Goal: Communication & Community: Answer question/provide support

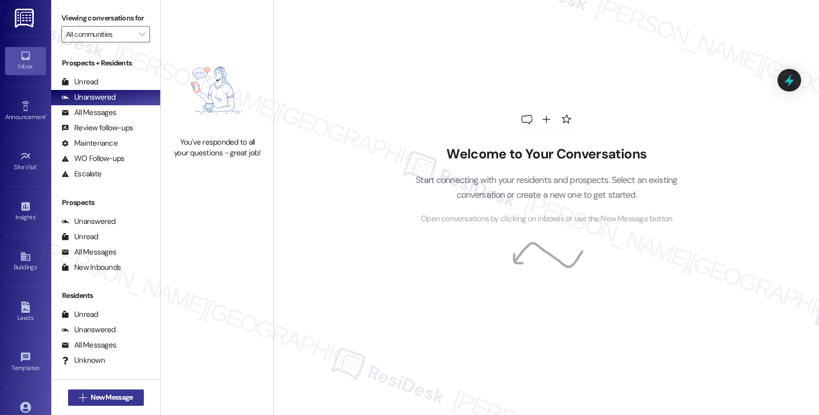
click at [123, 397] on span "New Message" at bounding box center [112, 397] width 42 height 11
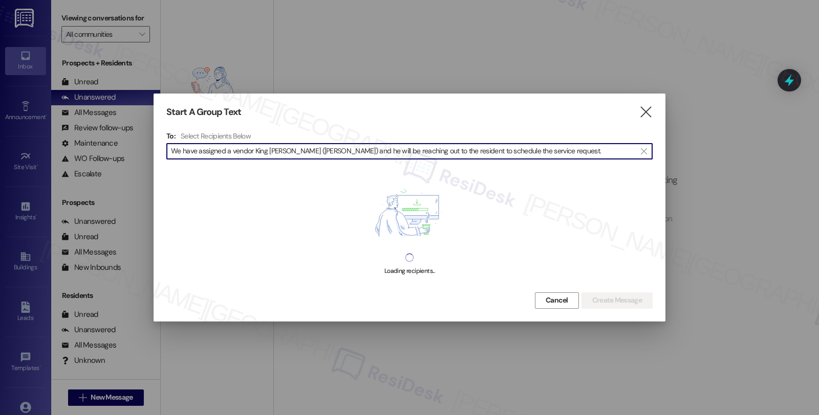
type input "We have assigned a vendor King [PERSON_NAME] ([PERSON_NAME]) and he will be rea…"
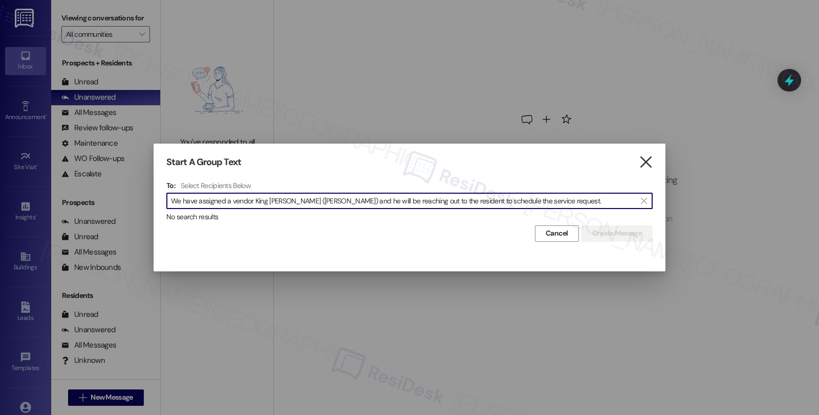
click at [645, 163] on icon "" at bounding box center [646, 162] width 14 height 11
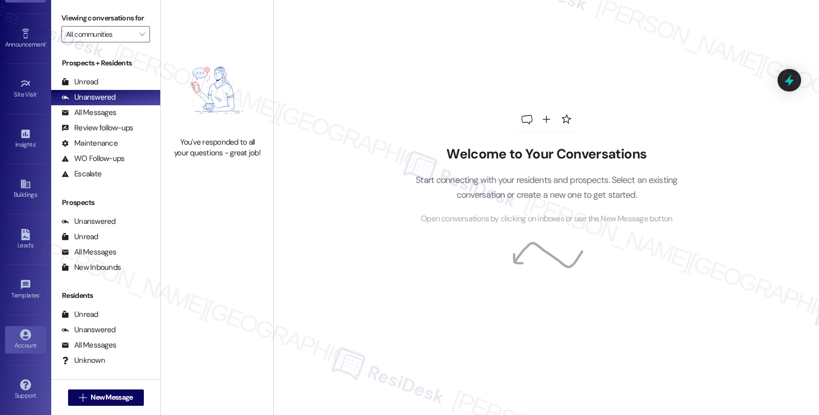
scroll to position [74, 0]
click at [21, 333] on icon at bounding box center [25, 335] width 11 height 11
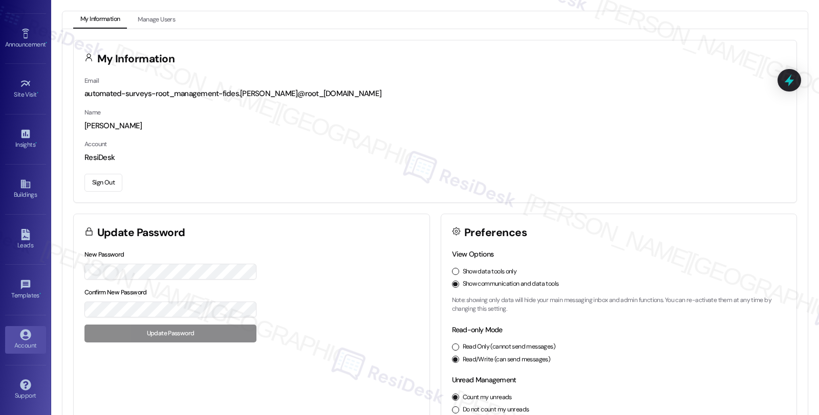
click at [112, 183] on button "Sign Out" at bounding box center [103, 183] width 38 height 18
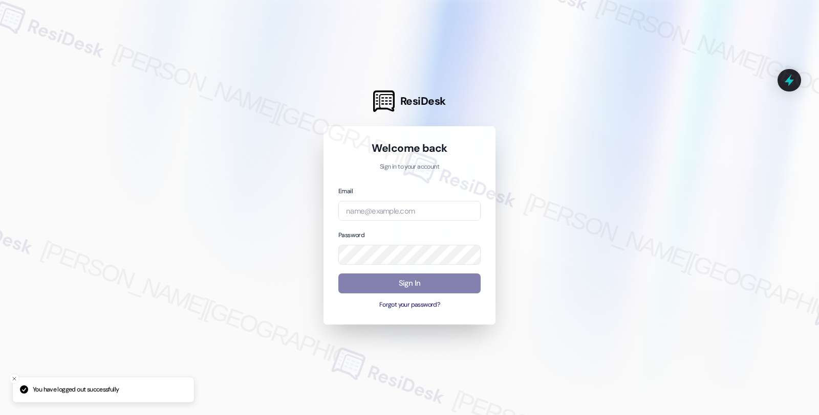
click at [374, 201] on div "Email" at bounding box center [409, 203] width 142 height 35
click at [375, 216] on input "email" at bounding box center [409, 211] width 142 height 20
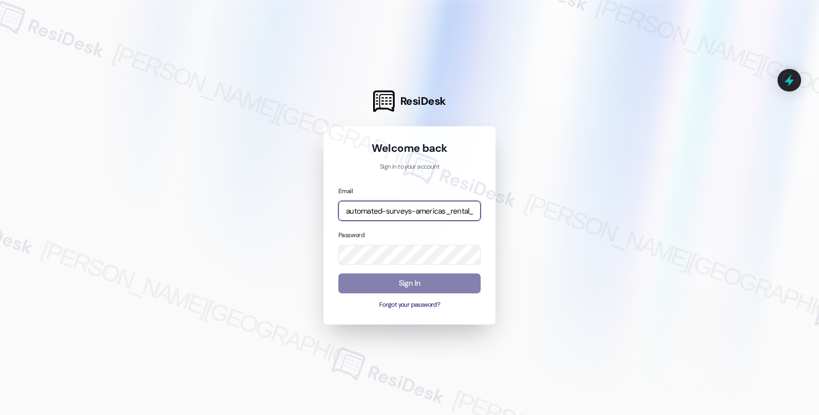
type input "automated-surveys-americas_rental_managers-fides.[PERSON_NAME]@americas_rental_…"
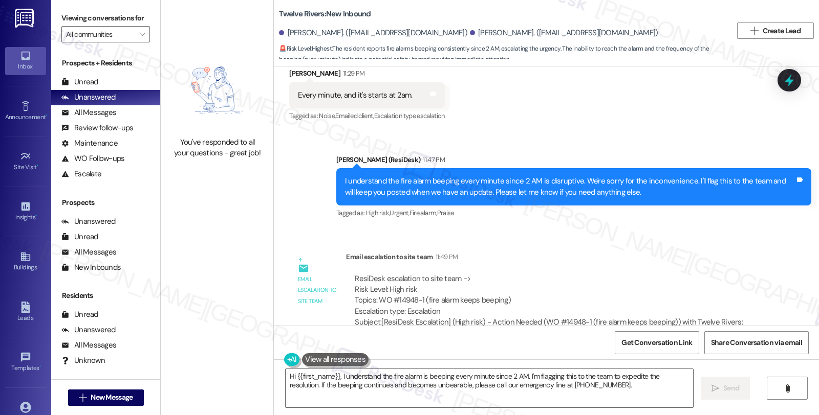
scroll to position [1211, 0]
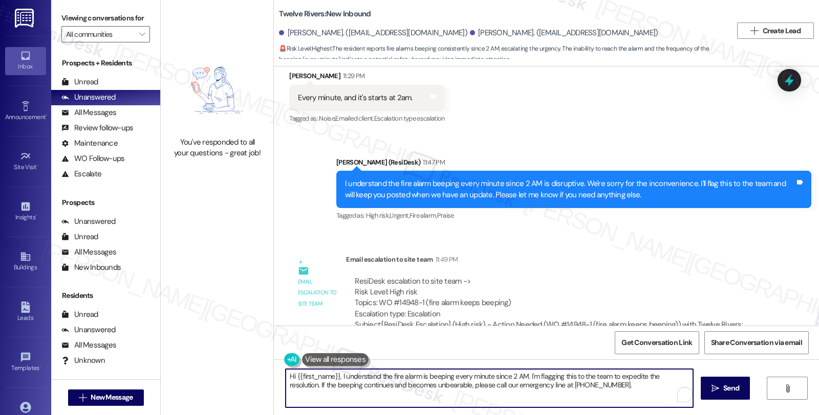
drag, startPoint x: 282, startPoint y: 379, endPoint x: 601, endPoint y: 398, distance: 318.8
click at [601, 398] on textarea "Hi {{first_name}}, I understand the fire alarm is beeping every minute since 2 …" at bounding box center [489, 388] width 407 height 38
paste textarea "We have assigned a vendor King [PERSON_NAME] ([PERSON_NAME]) and he will be rea…"
click at [286, 378] on textarea "We have assigned a vendor King [PERSON_NAME] ([PERSON_NAME]) and he will be rea…" at bounding box center [489, 388] width 407 height 38
click at [610, 376] on textarea "I'd like to give you an update. We have assigned a vendor King [PERSON_NAME] ([…" at bounding box center [489, 388] width 407 height 38
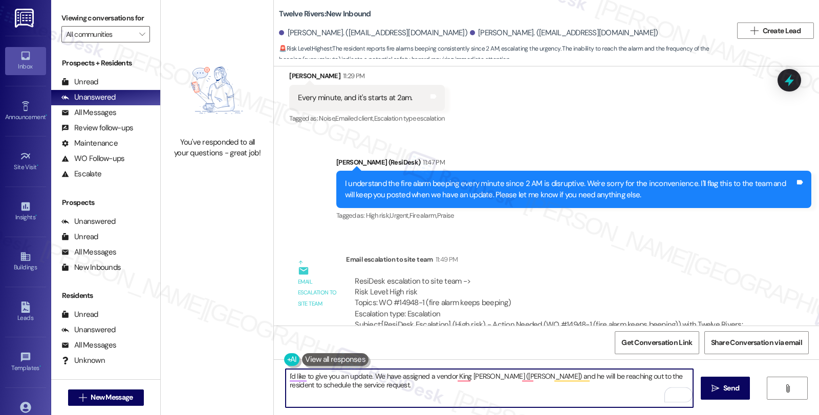
click at [367, 375] on textarea "I'd like to give you an update. We have assigned a vendor King [PERSON_NAME] ([…" at bounding box center [489, 388] width 407 height 38
click at [656, 379] on textarea "I'd like to give you an update. Please know that we have assigned a vendor, Kin…" at bounding box center [489, 388] width 407 height 38
click at [397, 388] on textarea "I'd like to give you an update. Please know that we have assigned a vendor, Kin…" at bounding box center [489, 388] width 407 height 38
click at [502, 377] on textarea "I'd like to give you an update. Please know that we have assigned a vendor, Kin…" at bounding box center [489, 388] width 407 height 38
click at [484, 385] on textarea "I'd like to give you an update. Please know that we have assigned a vendor, Kin…" at bounding box center [489, 388] width 407 height 38
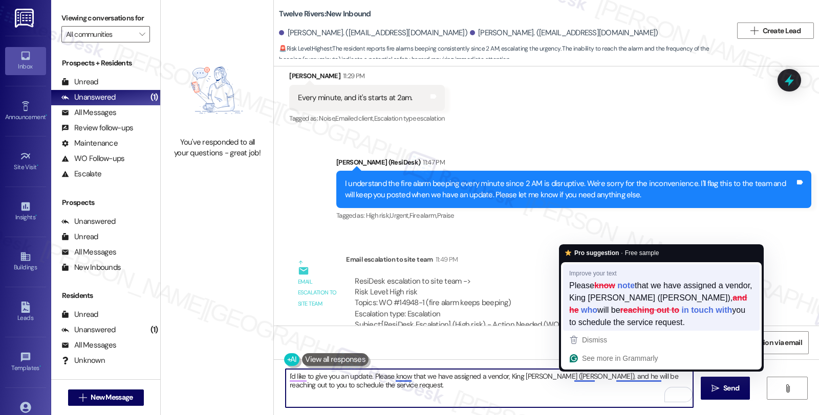
type textarea "I'd like to give you an update. Please know that we have assigned a vendor, Kin…"
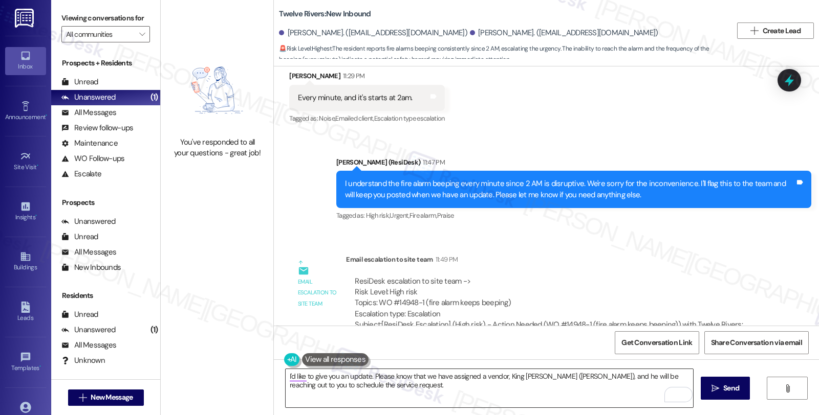
click at [532, 385] on textarea "I'd like to give you an update. Please know that we have assigned a vendor, Kin…" at bounding box center [489, 388] width 407 height 38
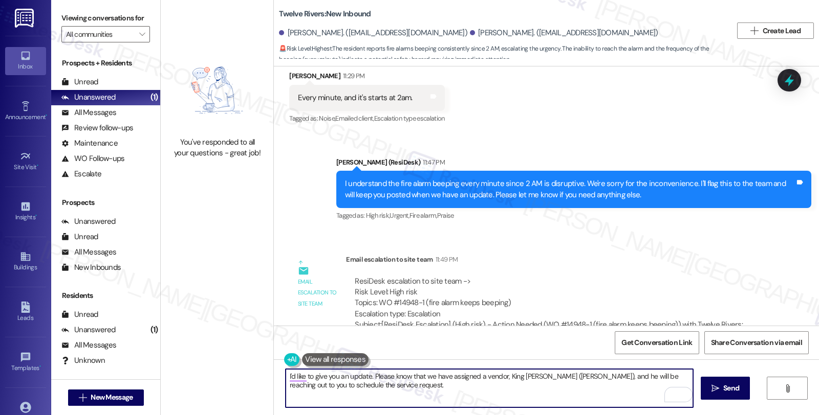
click at [515, 378] on textarea "I'd like to give you an update. Please know that we have assigned a vendor, Kin…" at bounding box center [489, 388] width 407 height 38
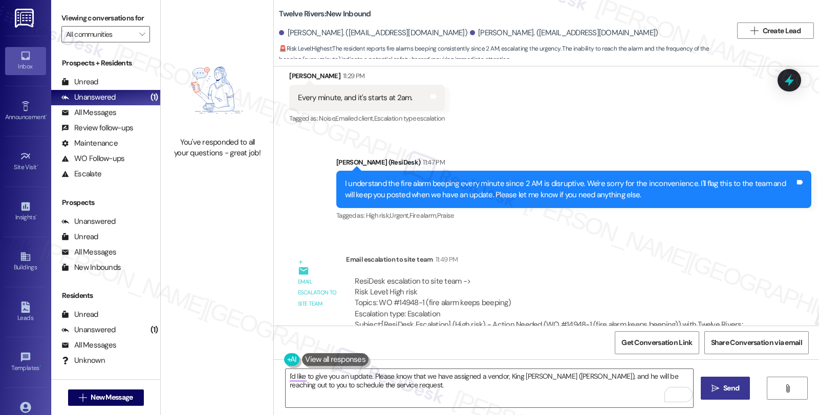
click at [718, 389] on span " Send" at bounding box center [725, 388] width 32 height 11
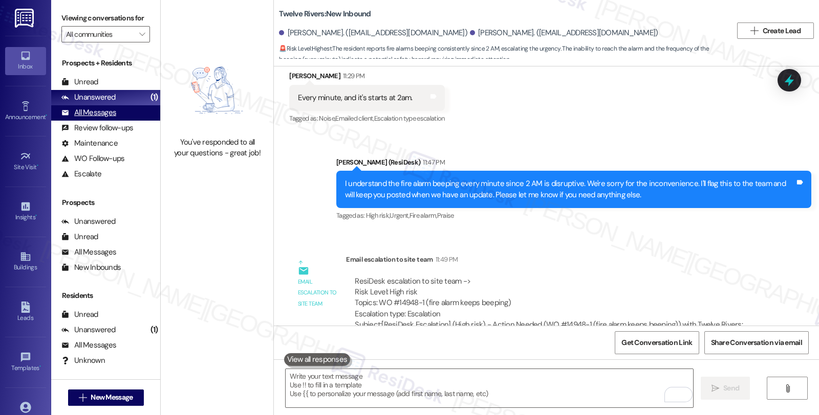
click at [104, 118] on div "All Messages" at bounding box center [88, 112] width 55 height 11
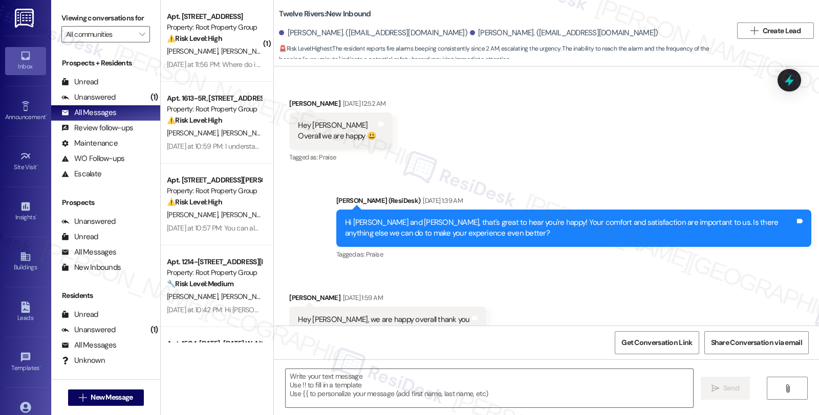
type textarea "Fetching suggested responses. Please feel free to read through the conversation…"
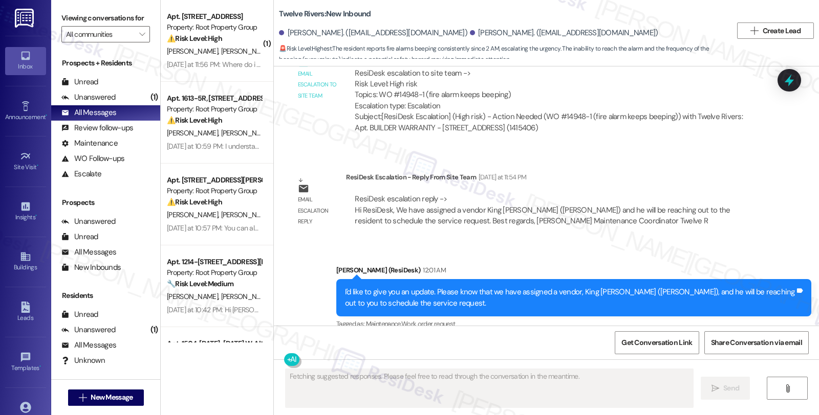
scroll to position [1421, 0]
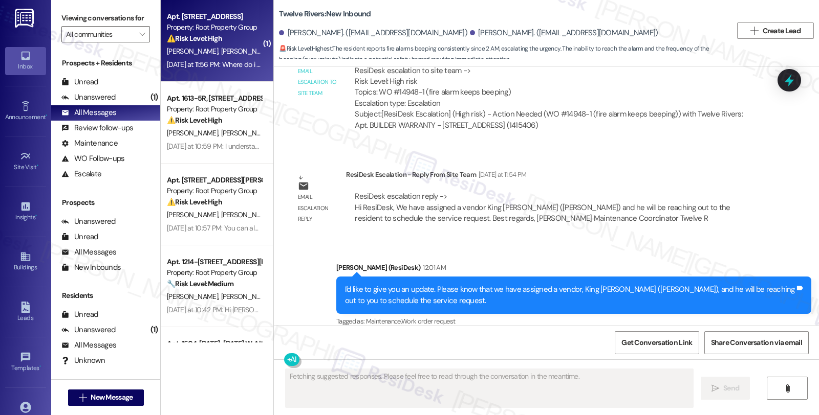
click at [205, 63] on div "[DATE] at 11:56 PM: Where do i check for notes? [DATE] at 11:56 PM: Where do i …" at bounding box center [236, 64] width 139 height 9
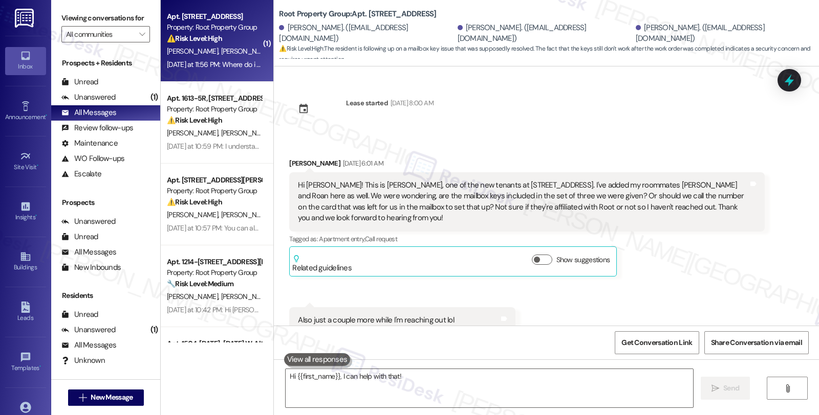
scroll to position [2650, 0]
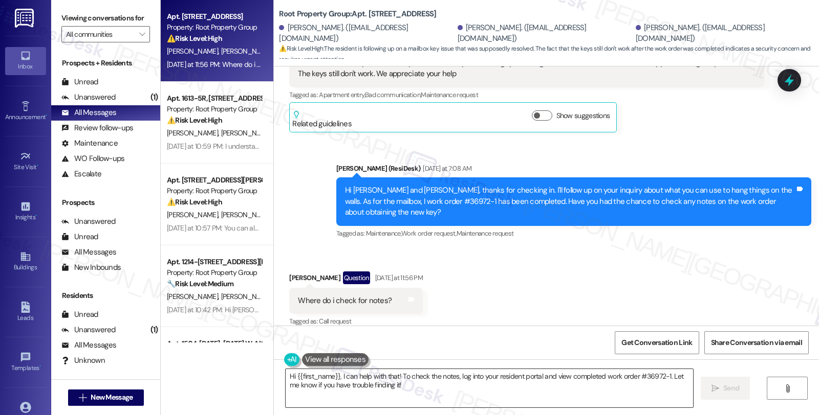
click at [286, 372] on textarea "Hi {{first_name}}, I can help with that! To check the notes, log into your resi…" at bounding box center [489, 388] width 407 height 38
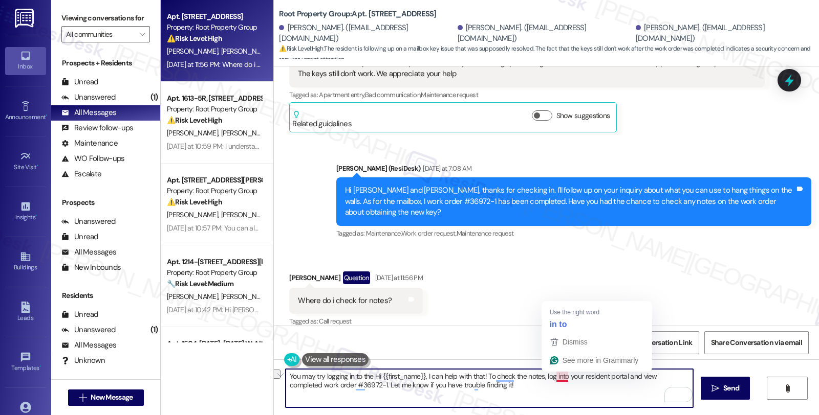
drag, startPoint x: 358, startPoint y: 377, endPoint x: 559, endPoint y: 380, distance: 201.1
click at [559, 380] on textarea "You may try logging in to the Hi {{first_name}}, I can help with that! To check…" at bounding box center [489, 388] width 407 height 38
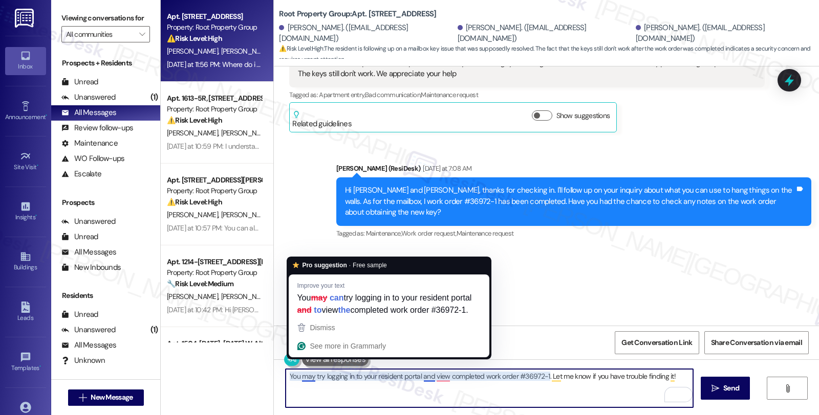
click at [303, 377] on textarea "You may try logging in to your resident portal and view completed work order #3…" at bounding box center [489, 388] width 407 height 38
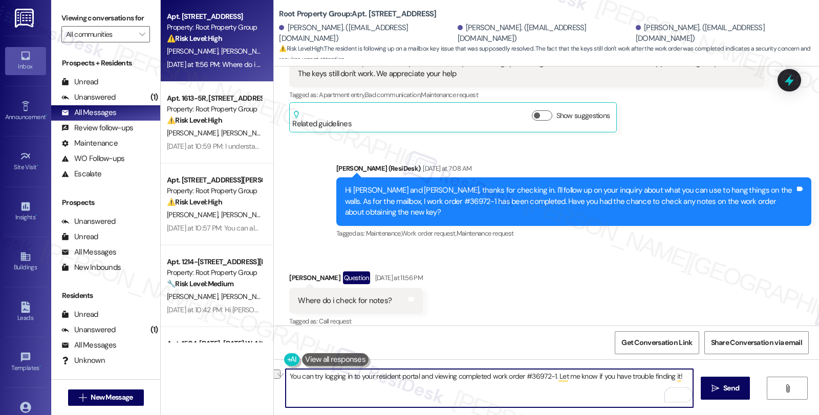
drag, startPoint x: 551, startPoint y: 377, endPoint x: 720, endPoint y: 297, distance: 187.2
click at [720, 297] on div "Lease started [DATE] 8:00 AM Received via SMS [PERSON_NAME] [DATE] 6:01 AM Hi […" at bounding box center [546, 274] width 545 height 415
click at [353, 386] on textarea "You can try logging in to your resident portal and viewing completed work order…" at bounding box center [489, 388] width 407 height 38
click at [465, 388] on textarea "You can try logging in to your resident portal and viewing completed work order…" at bounding box center [489, 388] width 407 height 38
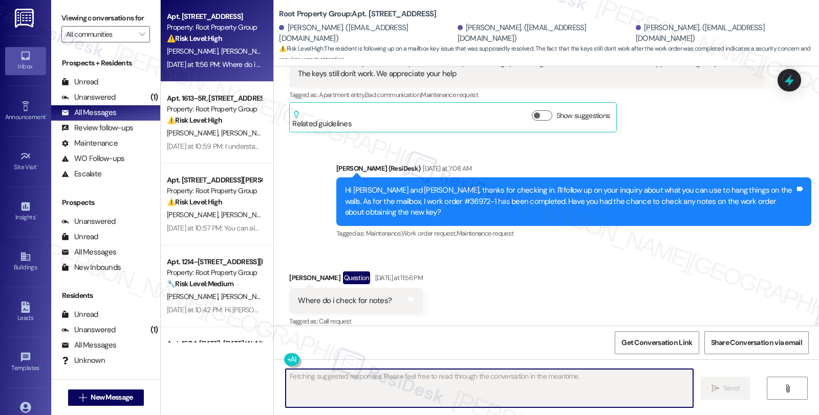
scroll to position [2732, 0]
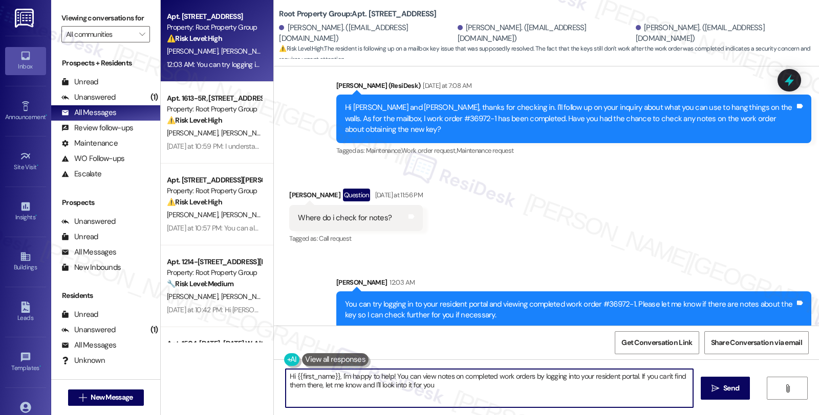
type textarea "Hi {{first_name}}, I'm happy to help! You can view notes on completed work orde…"
click at [118, 397] on span "New Message" at bounding box center [112, 397] width 42 height 11
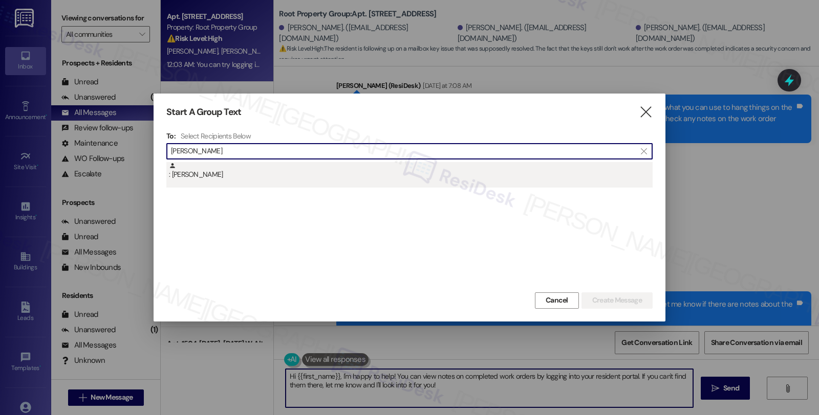
type input "[PERSON_NAME]"
click at [238, 179] on div ": [PERSON_NAME]" at bounding box center [411, 171] width 484 height 18
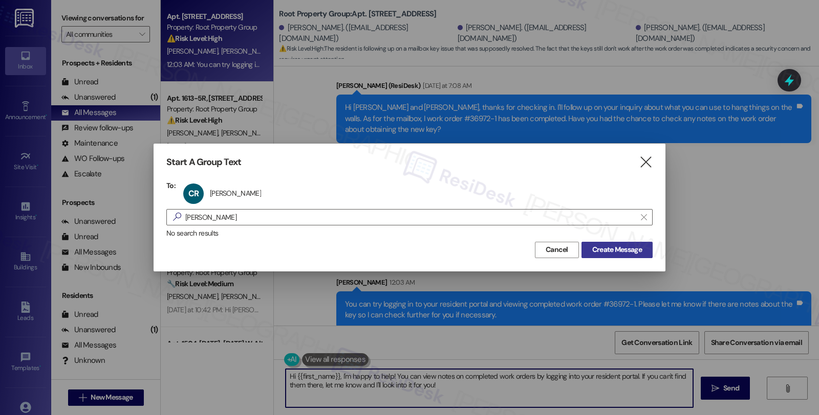
click at [592, 248] on span "Create Message" at bounding box center [617, 250] width 50 height 11
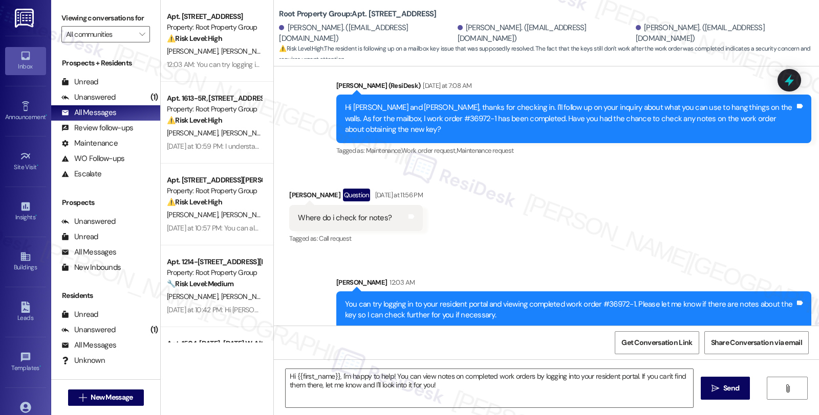
type textarea "Fetching suggested responses. Please feel free to read through the conversation…"
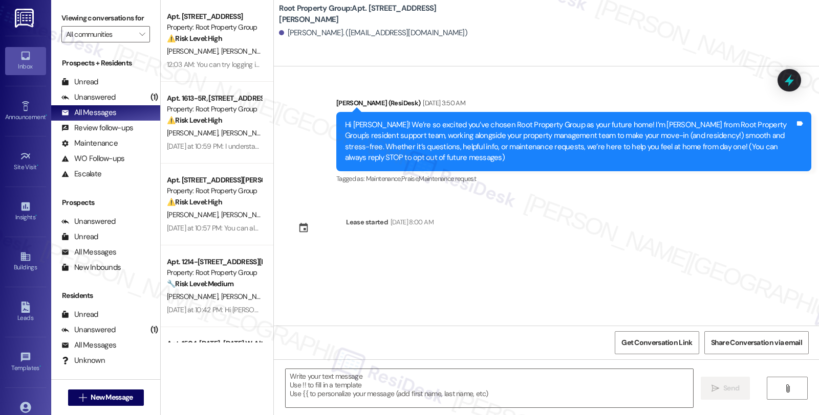
type textarea "Fetching suggested responses. Please feel free to read through the conversation…"
click at [119, 391] on button " New Message" at bounding box center [106, 398] width 76 height 16
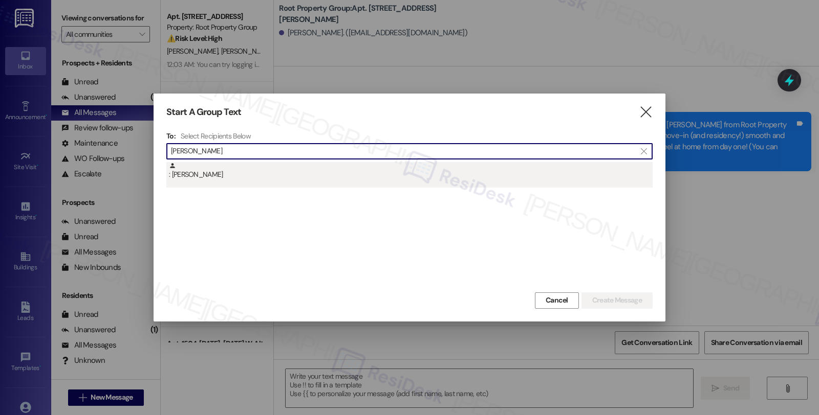
type input "[PERSON_NAME]"
click at [304, 173] on div ": [PERSON_NAME]" at bounding box center [411, 171] width 484 height 18
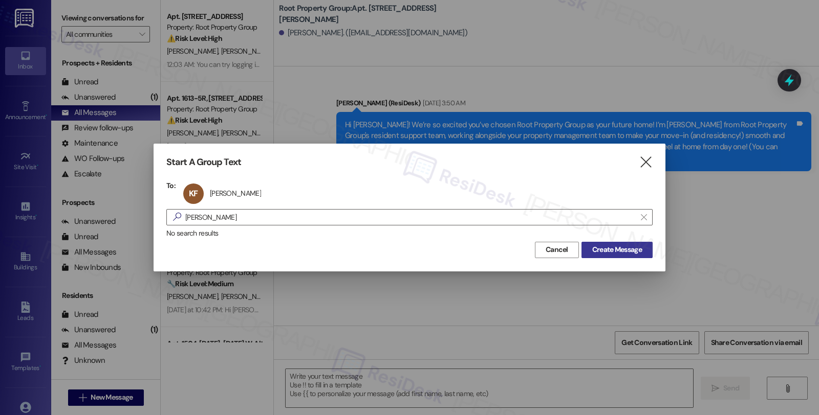
click at [611, 249] on span "Create Message" at bounding box center [617, 250] width 50 height 11
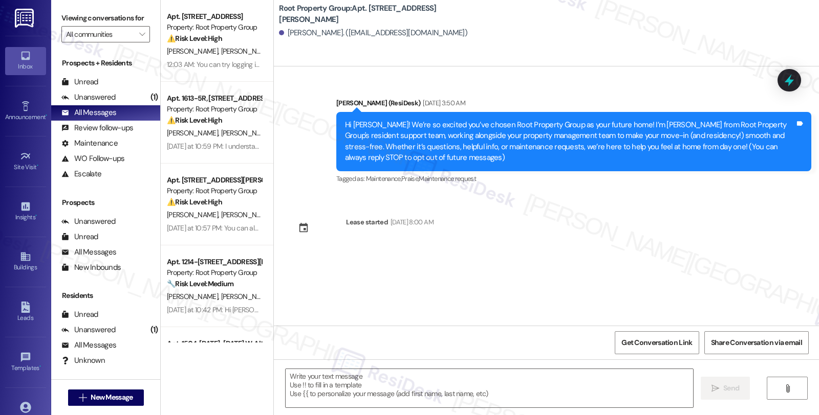
type textarea "Fetching suggested responses. Please feel free to read through the conversation…"
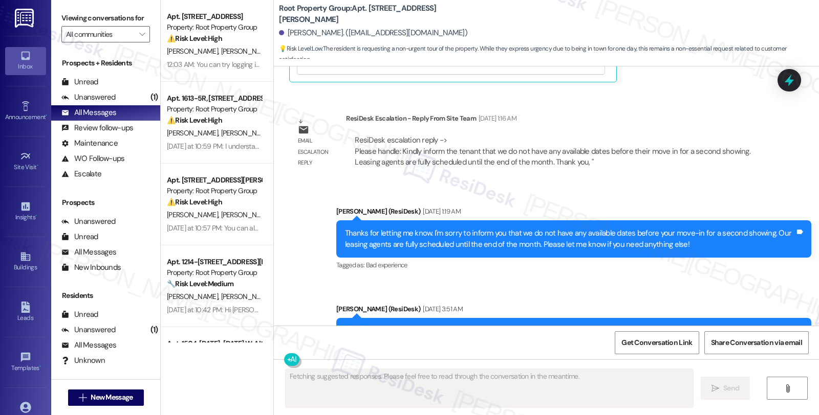
scroll to position [559, 0]
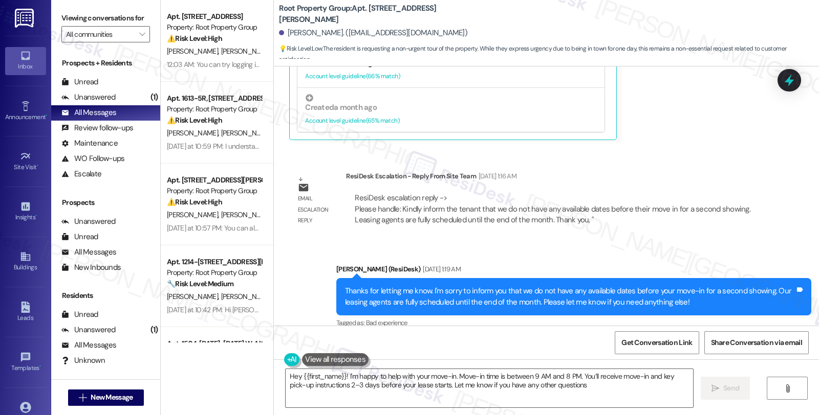
type textarea "Hey {{first_name}}! I'm happy to help with your move-in. Move-in time is betwee…"
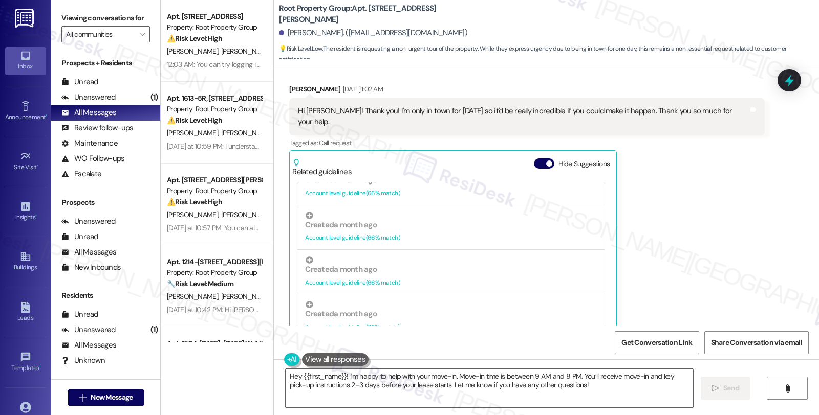
scroll to position [331, 0]
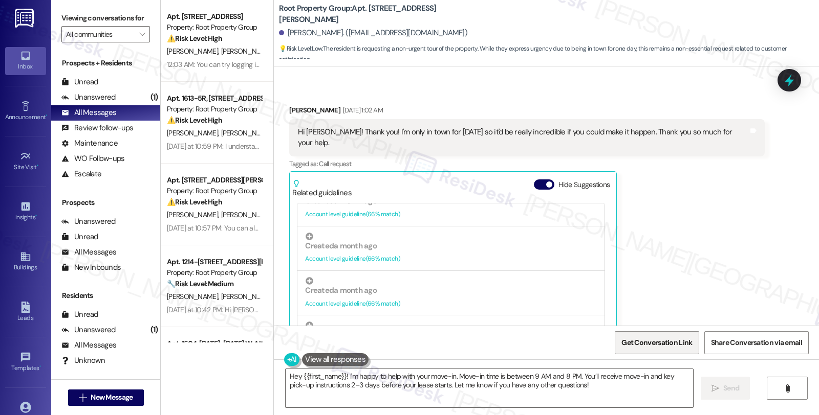
click at [661, 344] on span "Get Conversation Link" at bounding box center [656, 343] width 71 height 11
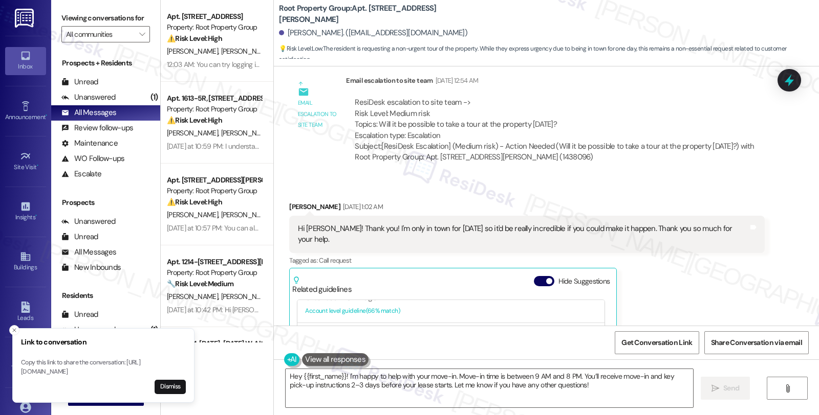
scroll to position [217, 0]
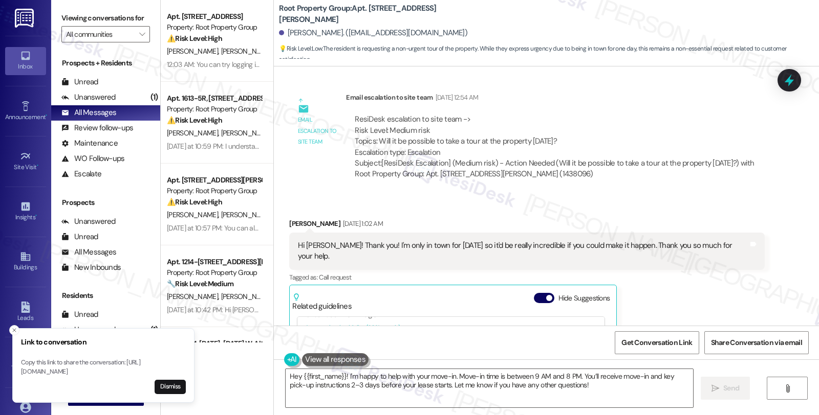
drag, startPoint x: 9, startPoint y: 323, endPoint x: 21, endPoint y: 326, distance: 12.0
click at [9, 325] on button "Close toast" at bounding box center [14, 330] width 10 height 10
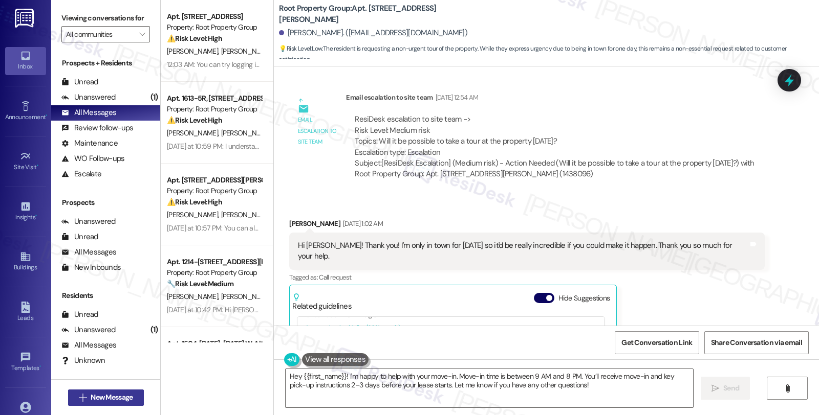
click at [107, 400] on span "New Message" at bounding box center [112, 397] width 42 height 11
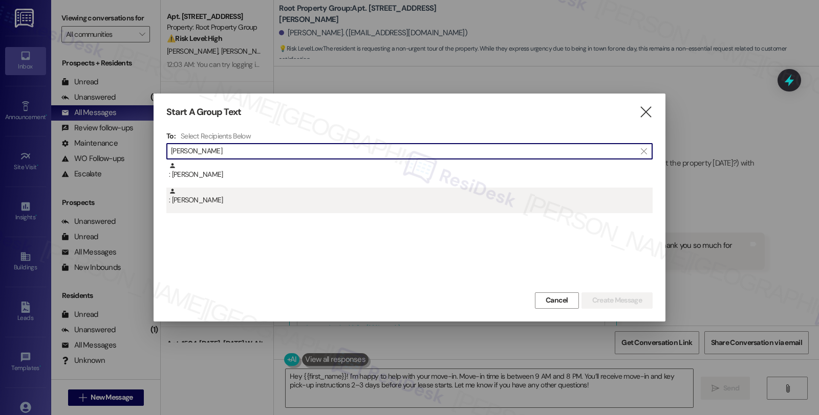
type input "[PERSON_NAME]"
click at [213, 197] on div ": [PERSON_NAME]" at bounding box center [411, 197] width 484 height 18
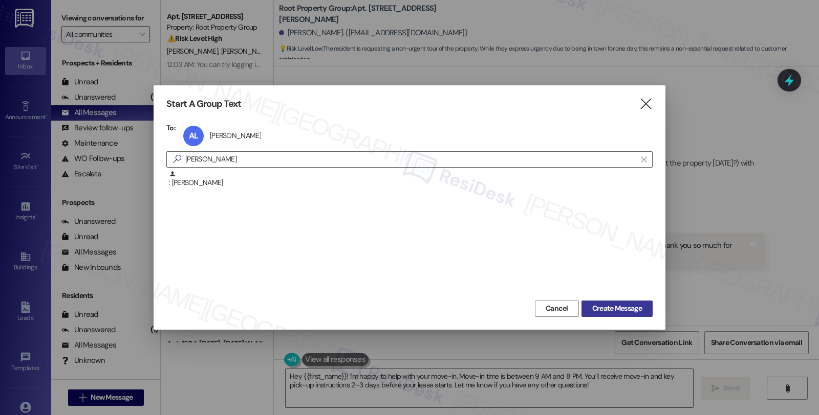
click at [627, 310] on span "Create Message" at bounding box center [617, 308] width 50 height 11
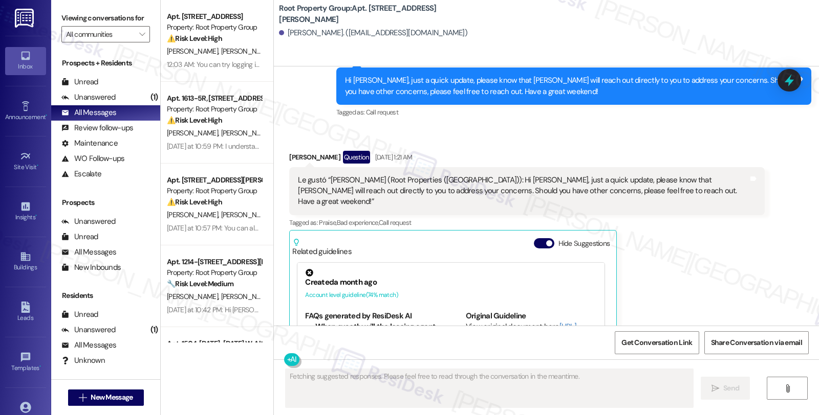
scroll to position [720, 0]
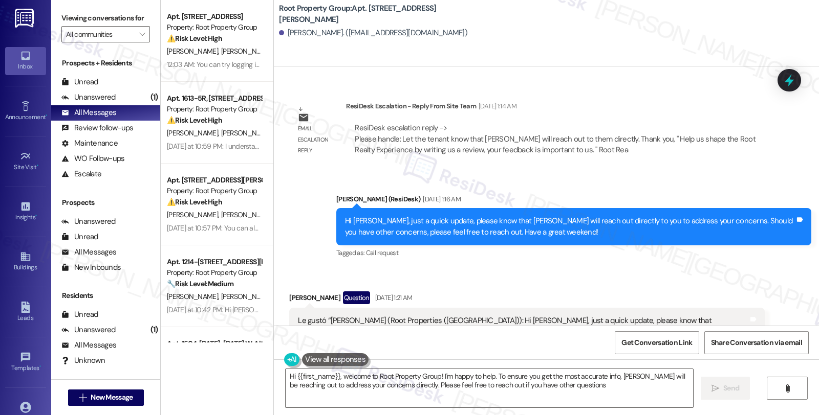
type textarea "Hi {{first_name}}, welcome to Root Property Group! I'm happy to help. To ensure…"
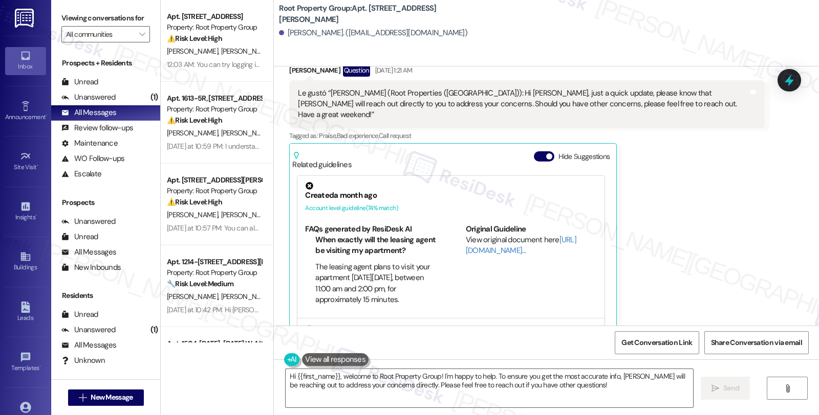
scroll to position [1202, 0]
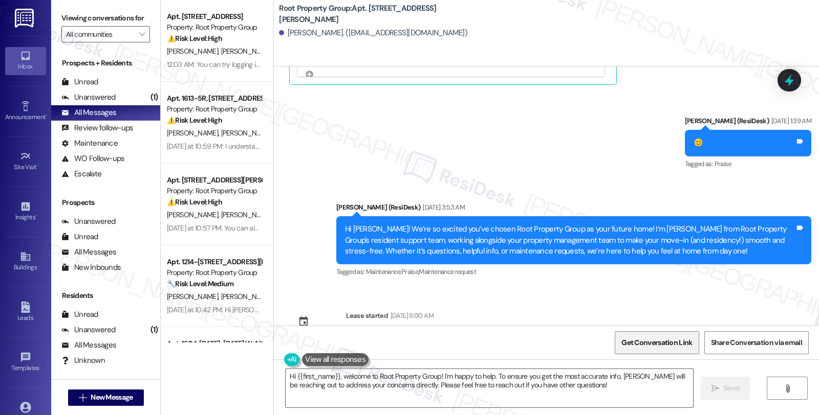
click at [663, 340] on span "Get Conversation Link" at bounding box center [656, 343] width 71 height 11
click at [128, 400] on span "New Message" at bounding box center [112, 397] width 42 height 11
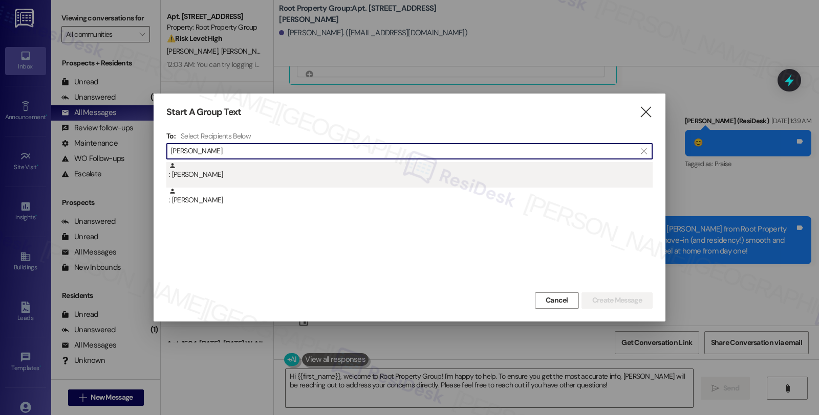
type input "[PERSON_NAME]"
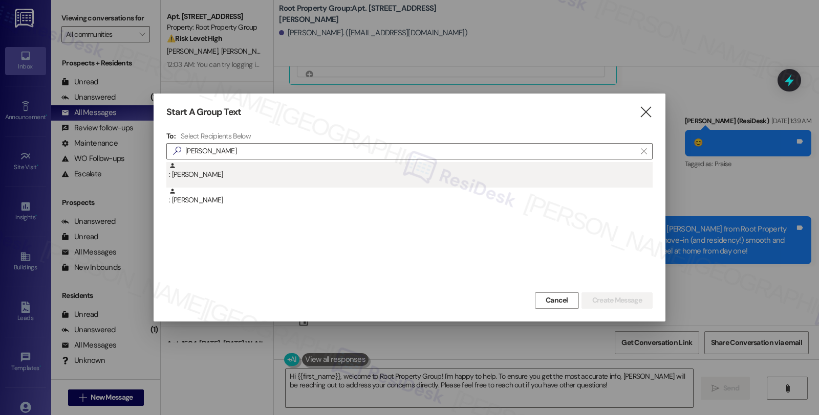
click at [227, 176] on div ": [PERSON_NAME]" at bounding box center [411, 171] width 484 height 18
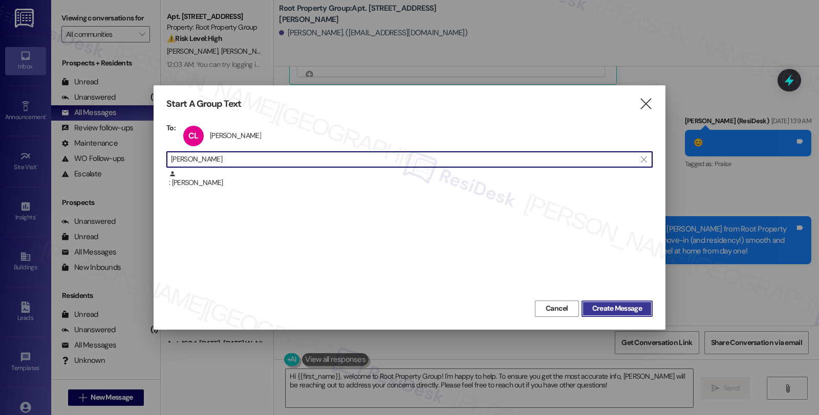
click at [627, 308] on span "Create Message" at bounding box center [617, 308] width 50 height 11
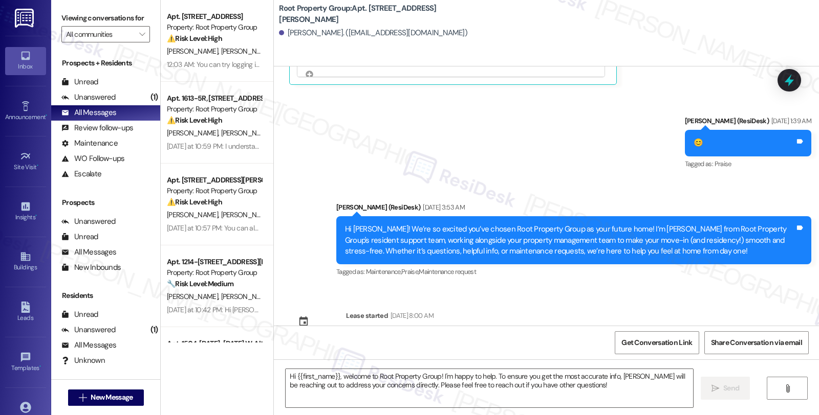
type textarea "Fetching suggested responses. Please feel free to read through the conversation…"
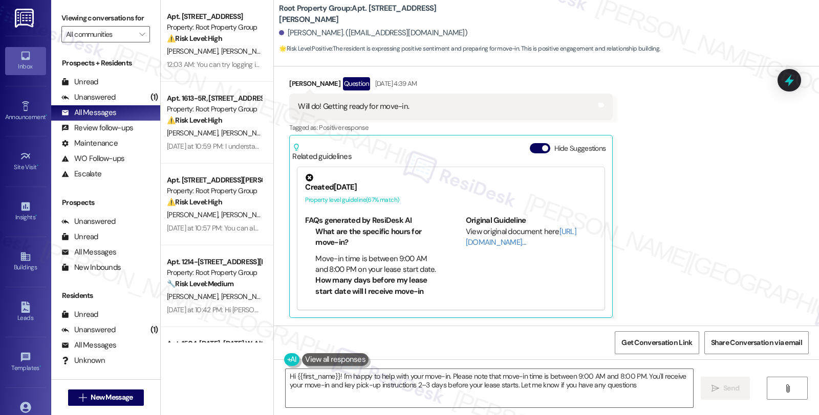
type textarea "Hi {{first_name}}! I'm happy to help with your move-in. Please note that move-i…"
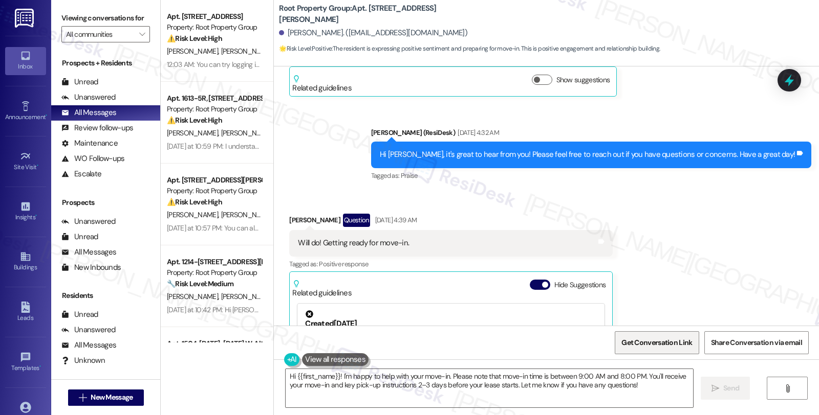
scroll to position [398, 0]
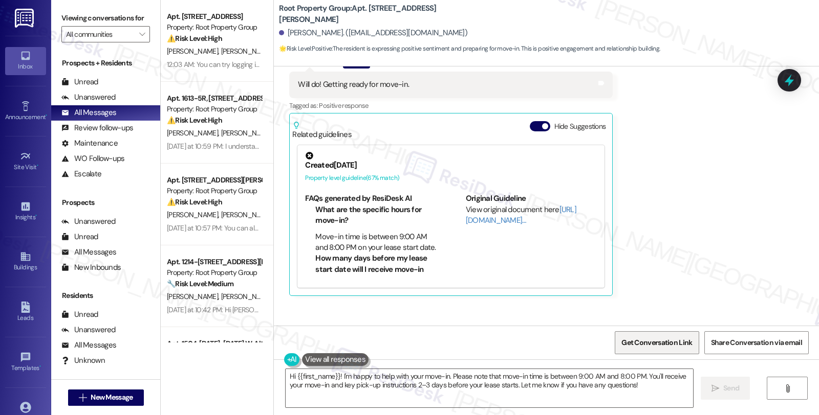
click at [658, 340] on span "Get Conversation Link" at bounding box center [656, 343] width 71 height 11
click at [137, 393] on button " New Message" at bounding box center [106, 398] width 76 height 16
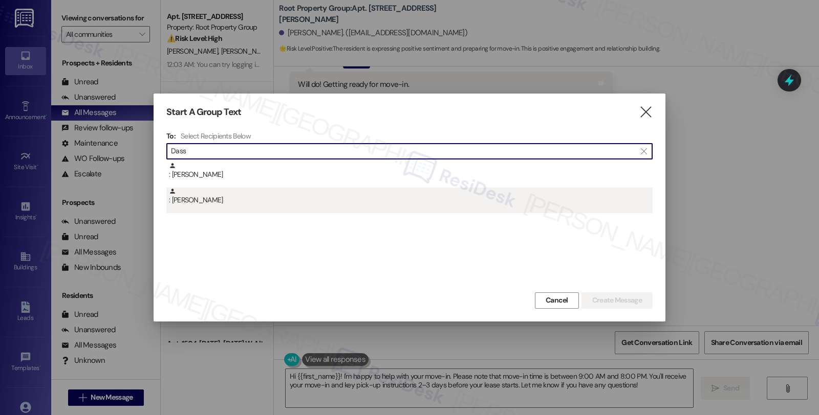
type input "Dass"
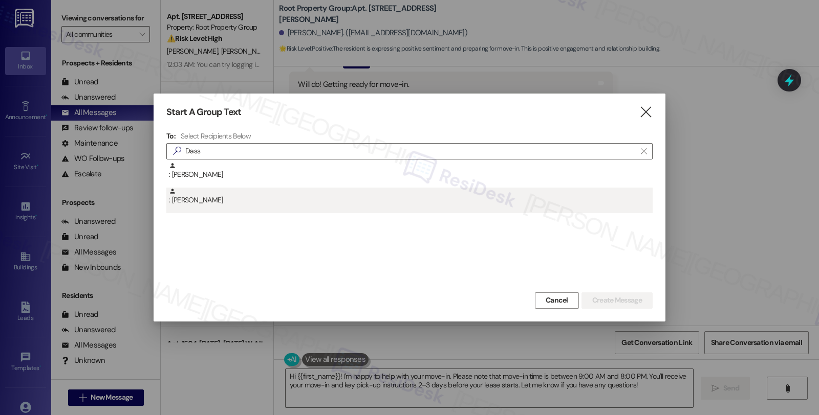
click at [228, 202] on div ": [PERSON_NAME]" at bounding box center [411, 197] width 484 height 18
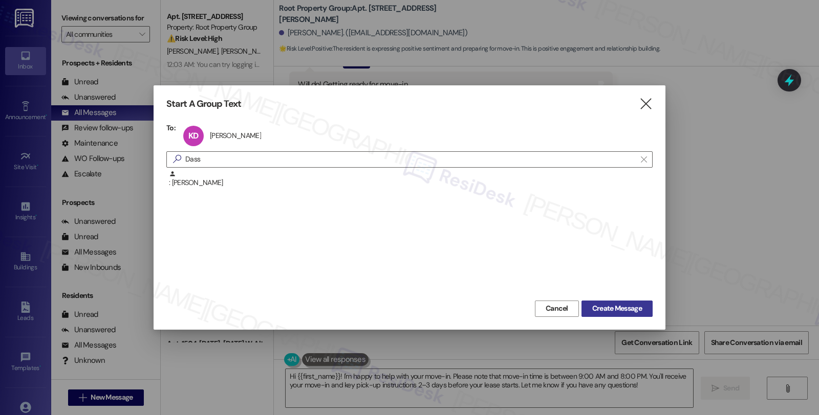
click at [610, 315] on button "Create Message" at bounding box center [616, 309] width 71 height 16
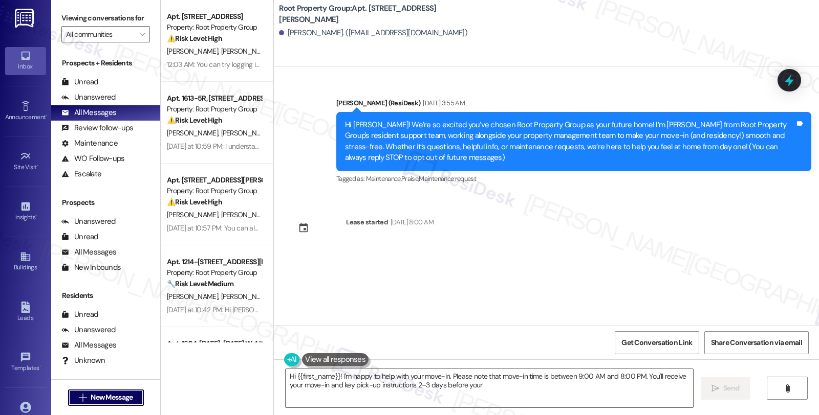
scroll to position [0, 0]
type textarea "Hi {{first_name}}! I'm happy to help with your move-in. Please note that move-i…"
click at [108, 396] on button " New Message" at bounding box center [106, 398] width 76 height 16
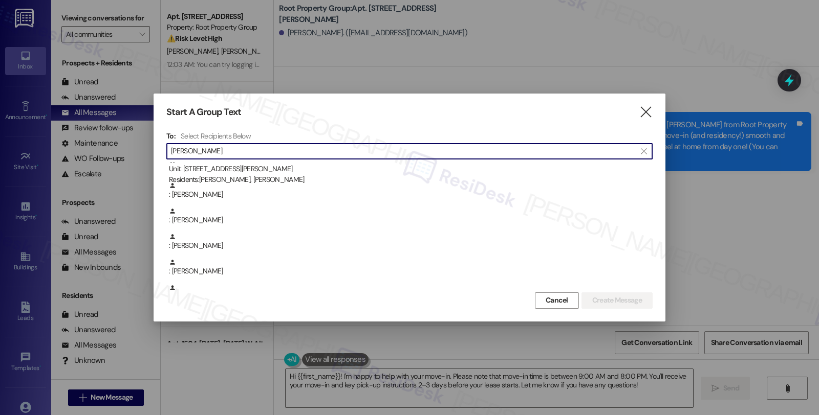
scroll to position [227, 0]
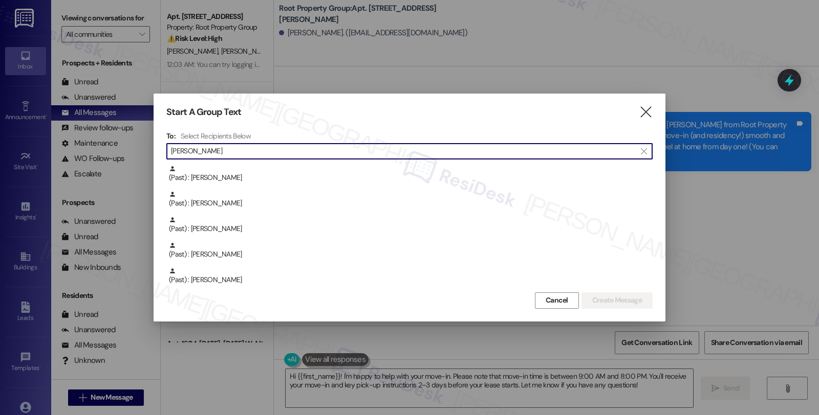
drag, startPoint x: 212, startPoint y: 155, endPoint x: 157, endPoint y: 155, distance: 54.8
click at [157, 155] on div "Start A Group Text  To: Select Recipients Below  [PERSON_NAME]  : [PERSON_NA…" at bounding box center [410, 208] width 512 height 228
paste input "[PERSON_NAME]"
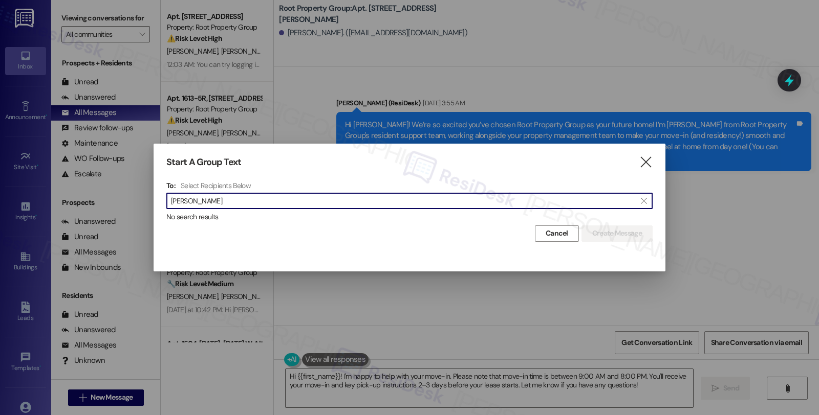
click at [202, 199] on input "[PERSON_NAME]" at bounding box center [403, 201] width 465 height 14
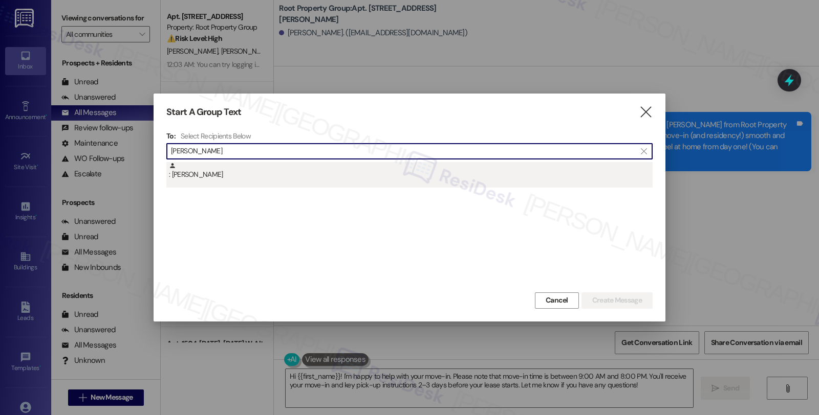
type input "[PERSON_NAME]"
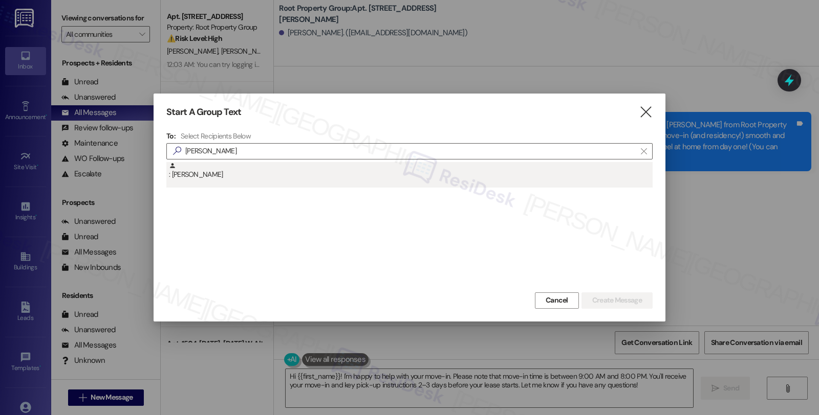
click at [213, 176] on div ": [PERSON_NAME]" at bounding box center [411, 171] width 484 height 18
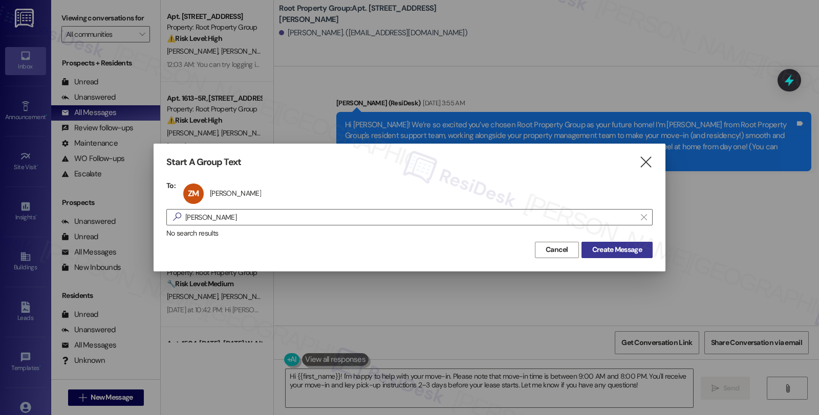
click at [610, 249] on span "Create Message" at bounding box center [617, 250] width 50 height 11
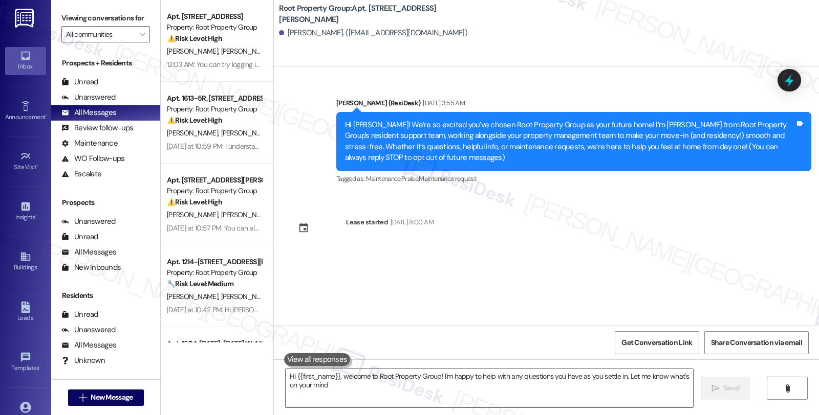
type textarea "Hi {{first_name}}, welcome to Root Property Group! I'm happy to help with any q…"
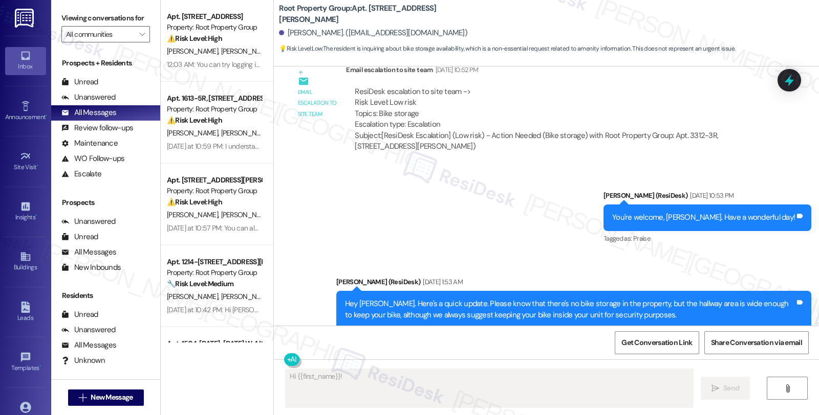
scroll to position [1875, 0]
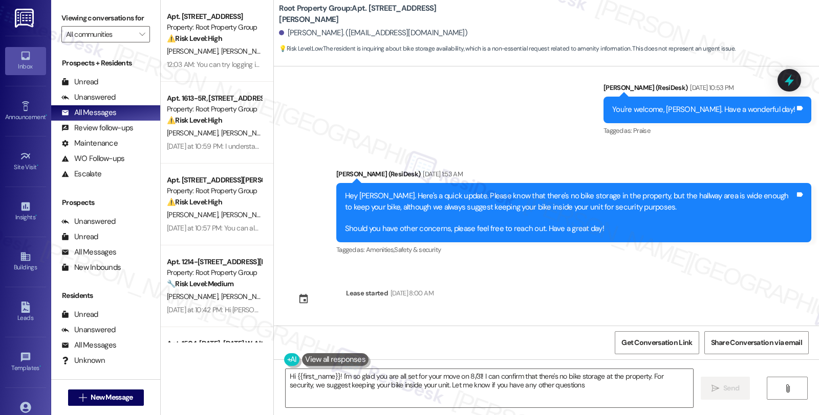
type textarea "Hi {{first_name}}! I'm so glad you are all set for your move on 8/31! I can con…"
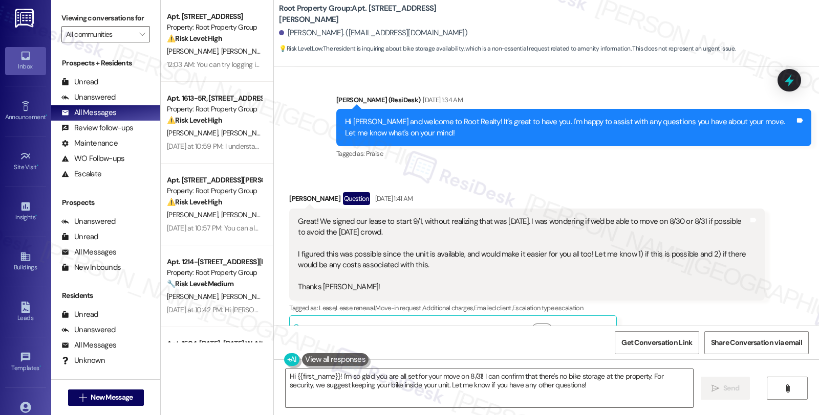
scroll to position [56, 0]
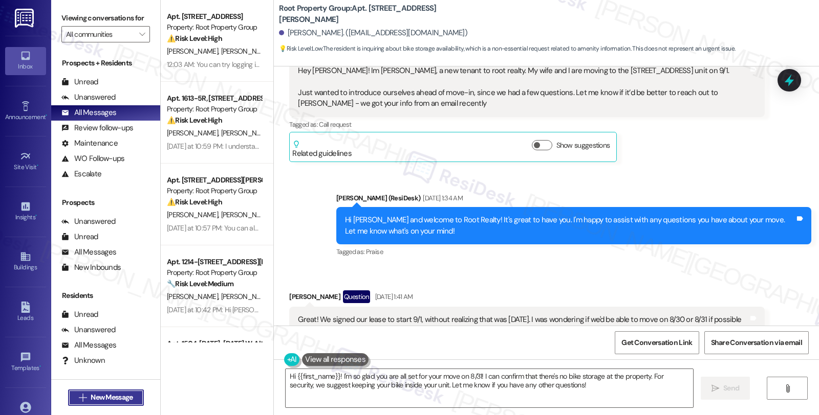
click at [118, 394] on button " New Message" at bounding box center [106, 398] width 76 height 16
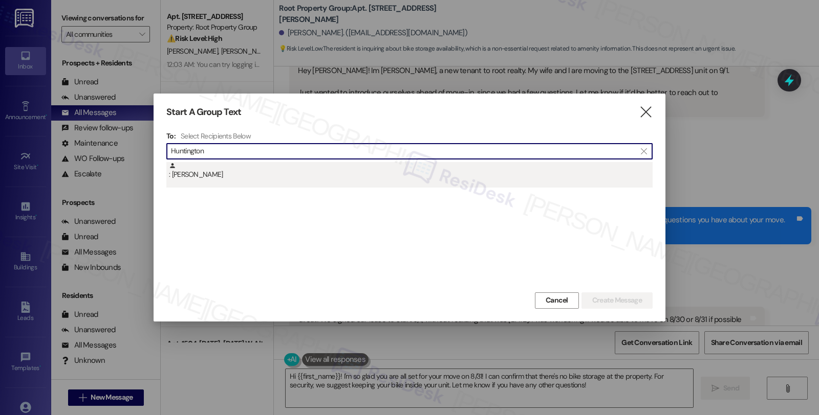
type input "Huntington"
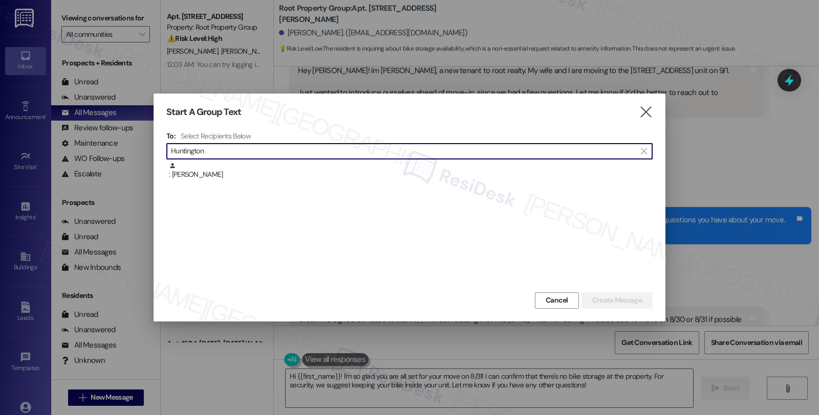
click at [299, 176] on div ": [PERSON_NAME]" at bounding box center [411, 171] width 484 height 18
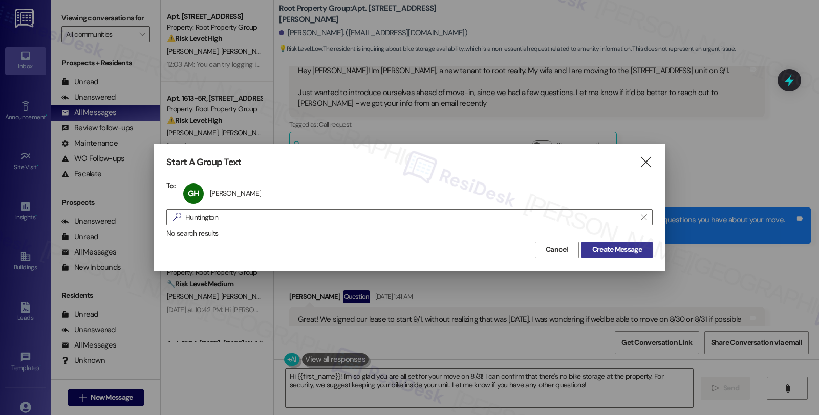
click at [595, 251] on span "Create Message" at bounding box center [617, 250] width 50 height 11
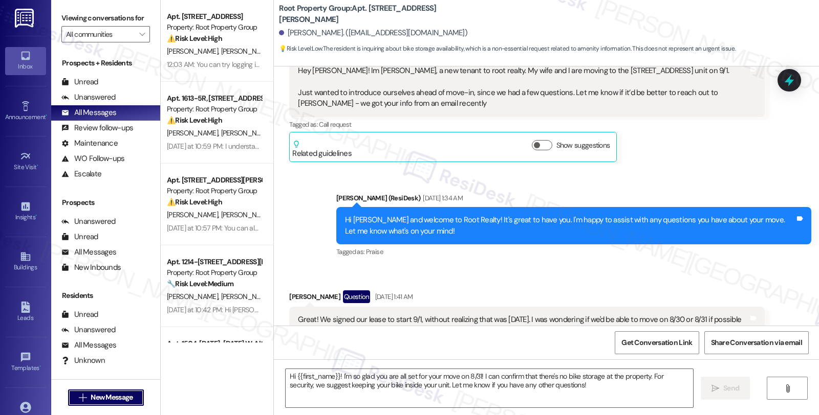
type textarea "Fetching suggested responses. Please feel free to read through the conversation…"
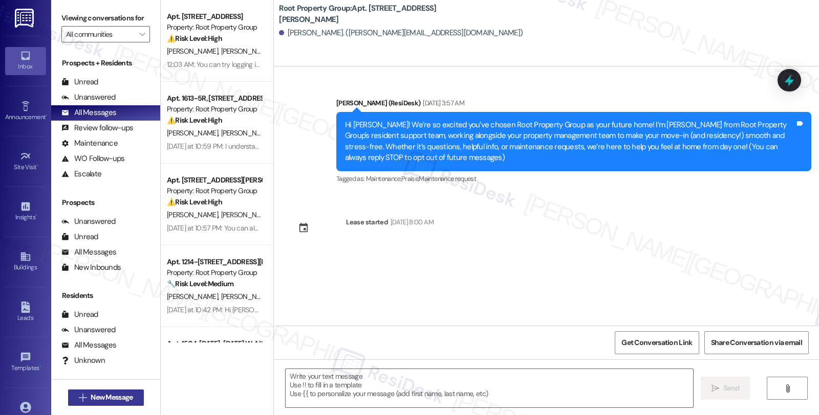
click at [132, 398] on button " New Message" at bounding box center [106, 398] width 76 height 16
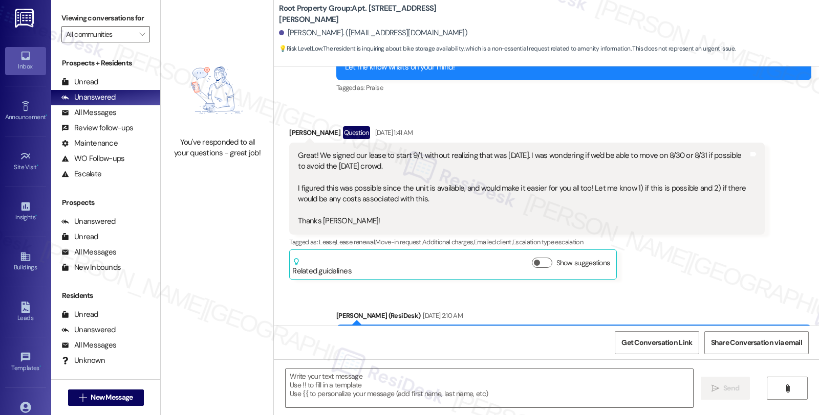
type textarea "Fetching suggested responses. Please feel free to read through the conversation…"
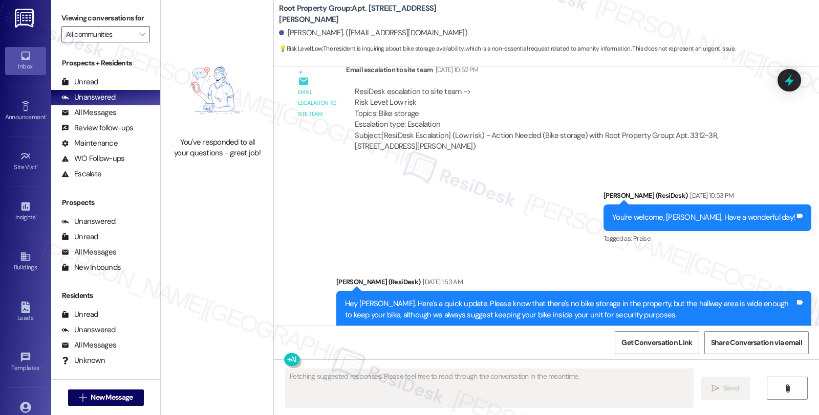
scroll to position [1875, 0]
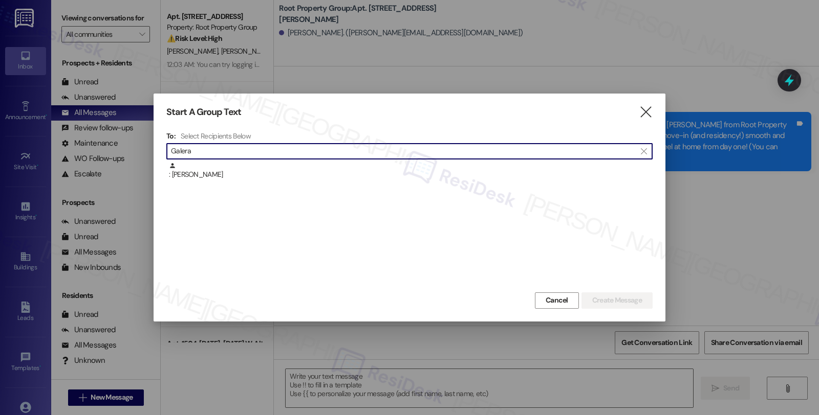
type input "Galera"
click at [270, 172] on div ": Christopher Galera" at bounding box center [411, 171] width 484 height 18
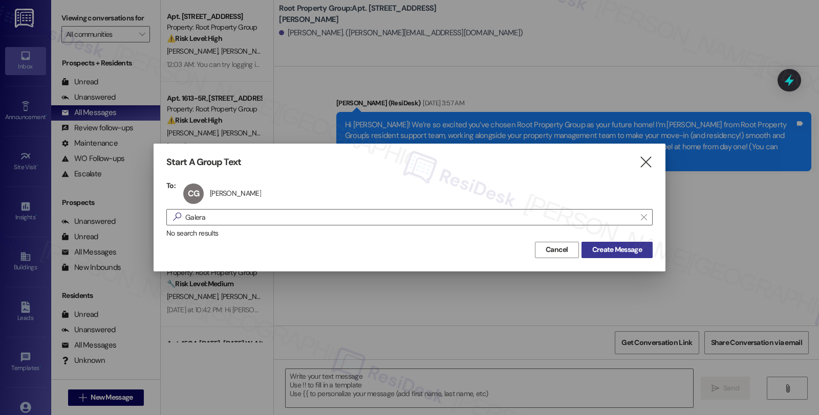
click at [614, 250] on span "Create Message" at bounding box center [617, 250] width 50 height 11
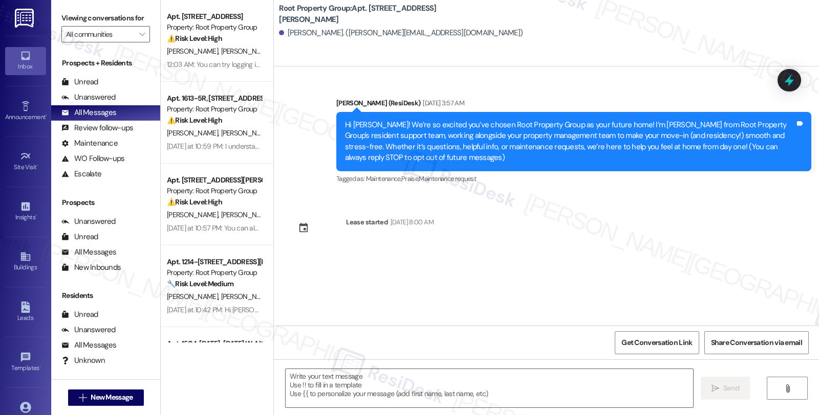
type textarea "Fetching suggested responses. Please feel free to read through the conversation…"
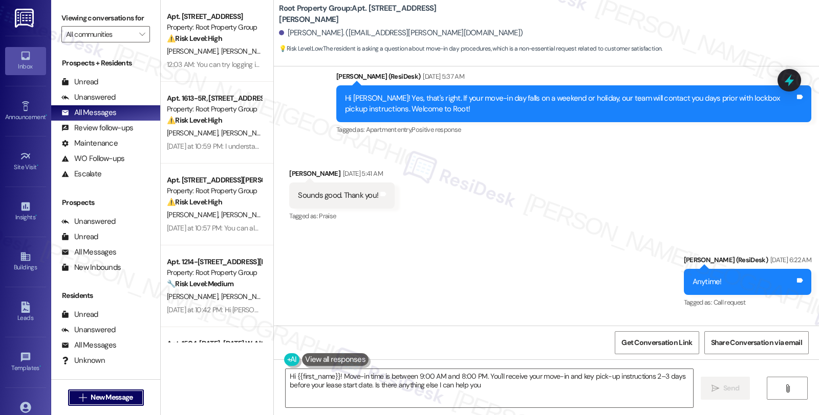
scroll to position [325, 0]
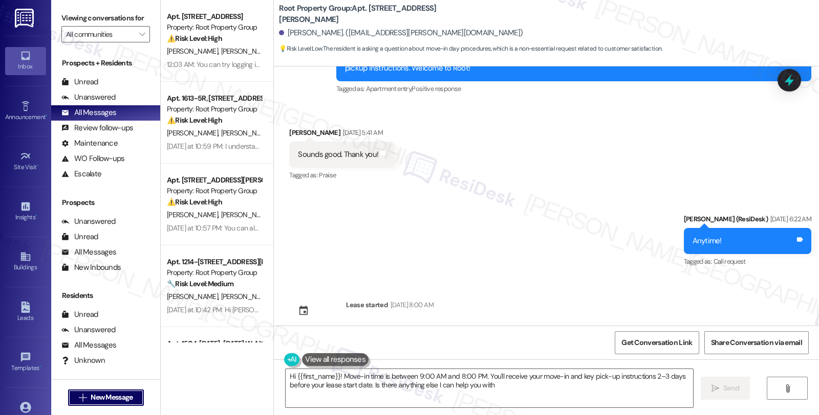
type textarea "Hi {{first_name}}! Move-in time is between 9:00 AM and 8:00 PM. You'll receive …"
click at [633, 345] on span "Get Conversation Link" at bounding box center [656, 343] width 71 height 11
click at [111, 395] on span "New Message" at bounding box center [112, 397] width 42 height 11
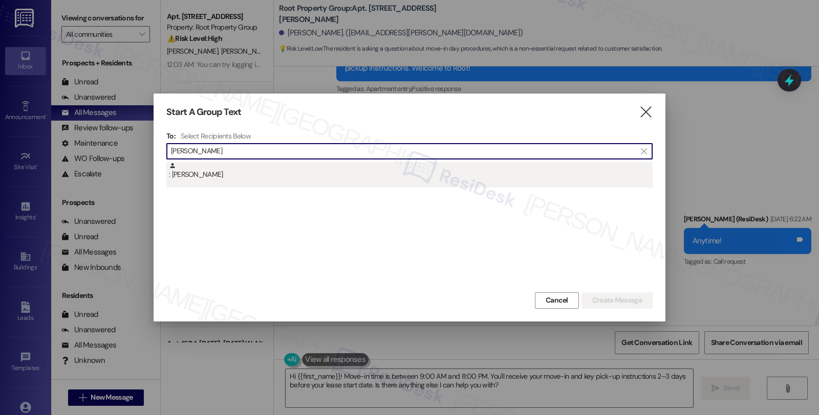
type input "Heffner"
click at [263, 174] on div ": Stephanie Heffner" at bounding box center [411, 171] width 484 height 18
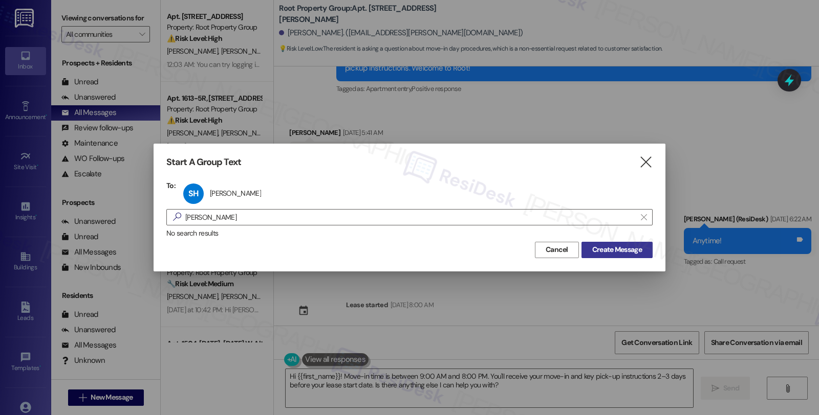
click at [615, 248] on span "Create Message" at bounding box center [617, 250] width 50 height 11
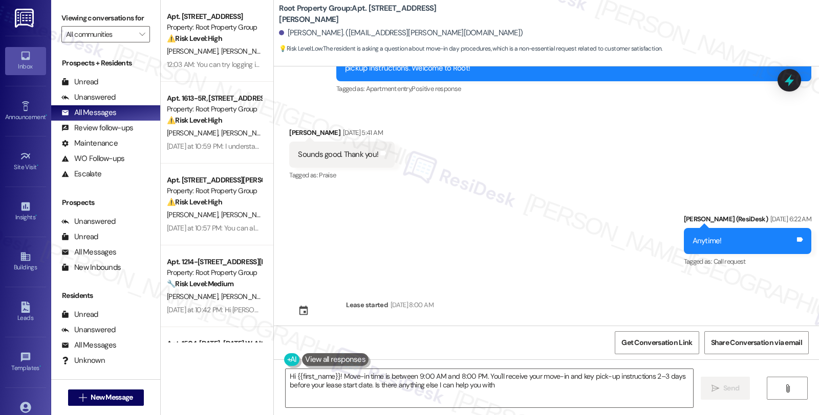
type textarea "Hi {{first_name}}! Move-in time is between 9:00 AM and 8:00 PM. You'll receive …"
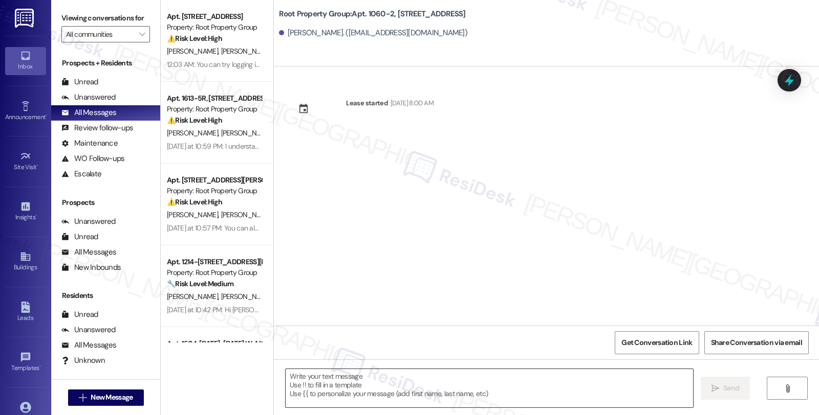
click at [457, 385] on textarea at bounding box center [489, 388] width 407 height 38
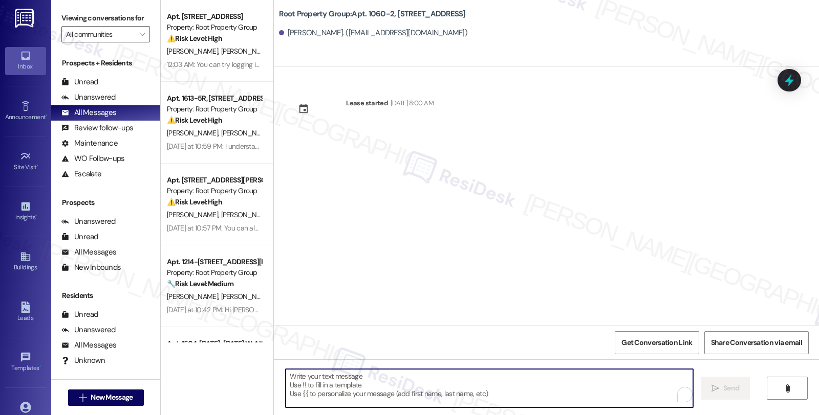
paste textarea "Hi {{first_name}}! We’re so excited you’ve chosen {{property}} as your future h…"
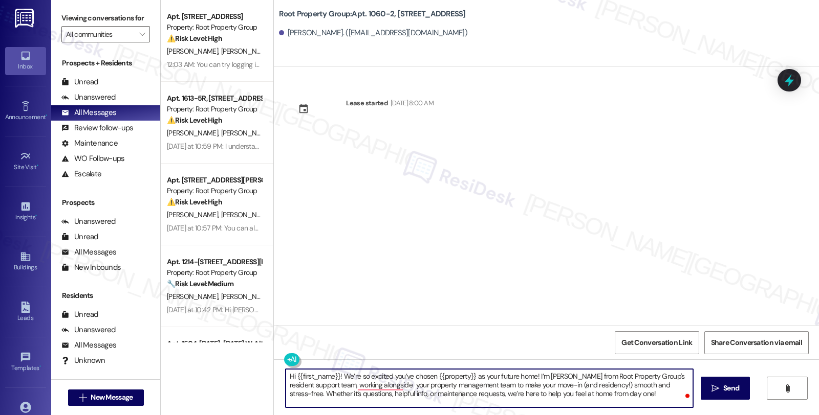
type textarea "Hi {{first_name}}! We’re so excited you’ve chosen {{property}} as your future h…"
click at [437, 396] on textarea "Hi {{first_name}}! We’re so excited you’ve chosen {{property}} as your future h…" at bounding box center [489, 388] width 407 height 38
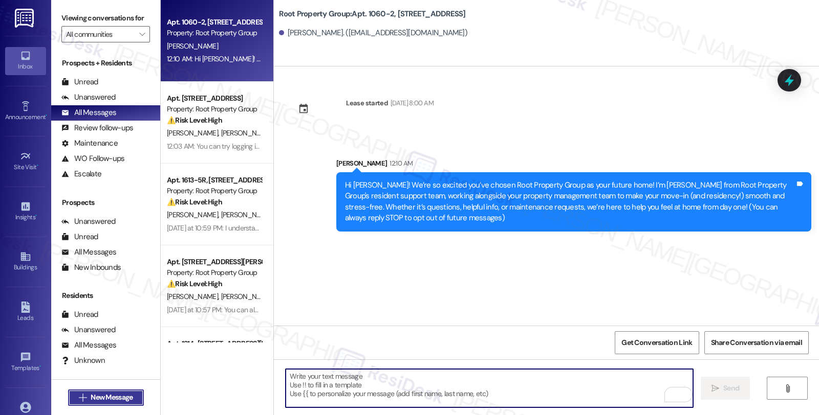
click at [134, 391] on button " New Message" at bounding box center [106, 398] width 76 height 16
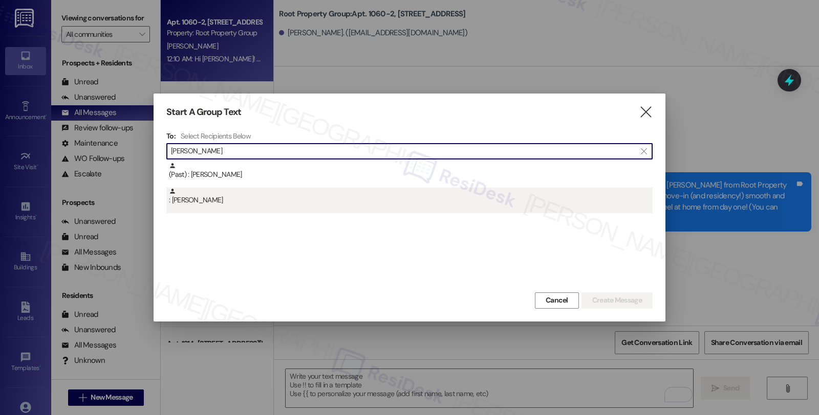
type input "Chambers"
click at [226, 200] on div ": Jordan Chambers" at bounding box center [411, 197] width 484 height 18
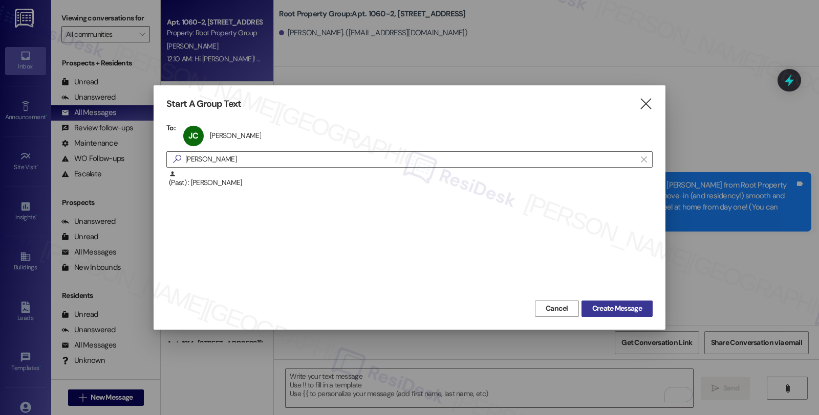
click at [609, 307] on span "Create Message" at bounding box center [617, 308] width 50 height 11
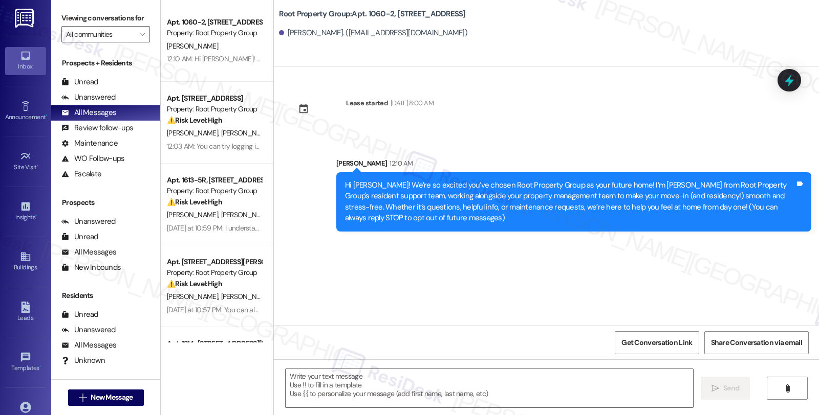
type textarea "Fetching suggested responses. Please feel free to read through the conversation…"
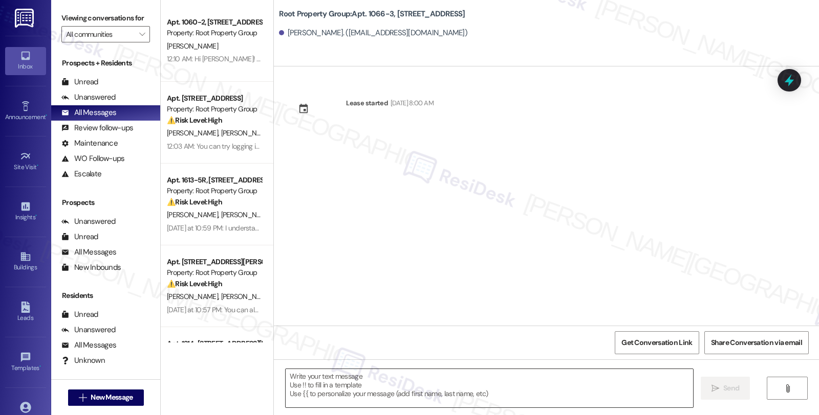
click at [468, 377] on textarea at bounding box center [489, 388] width 407 height 38
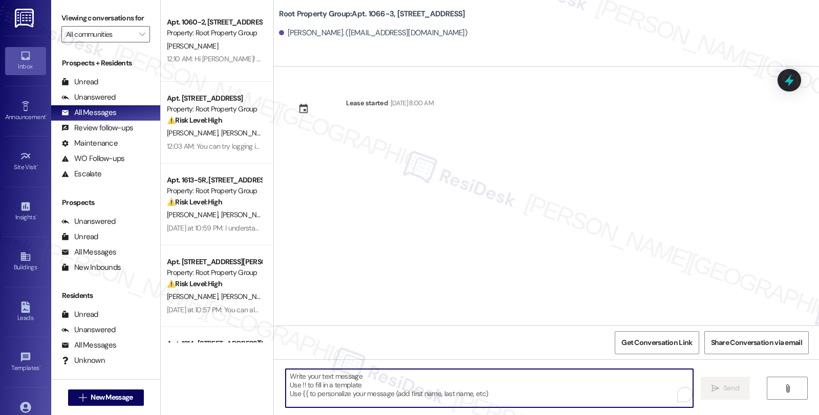
paste textarea "Hi {{first_name}}! We’re so excited you’ve chosen {{property}} as your future h…"
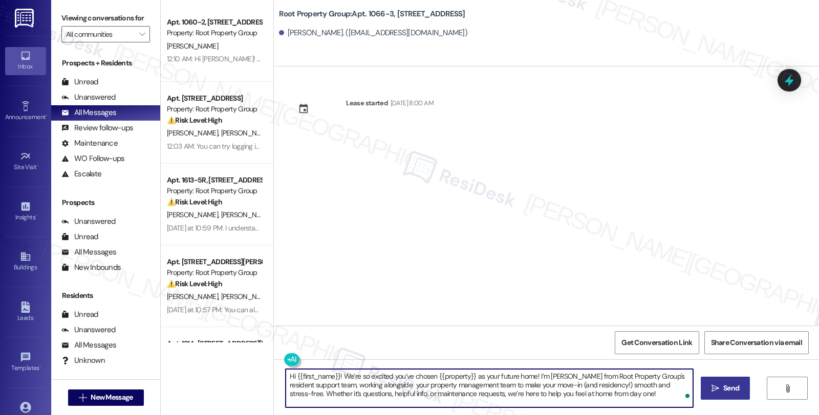
type textarea "Hi {{first_name}}! We’re so excited you’ve chosen {{property}} as your future h…"
click at [717, 390] on icon "" at bounding box center [715, 389] width 8 height 8
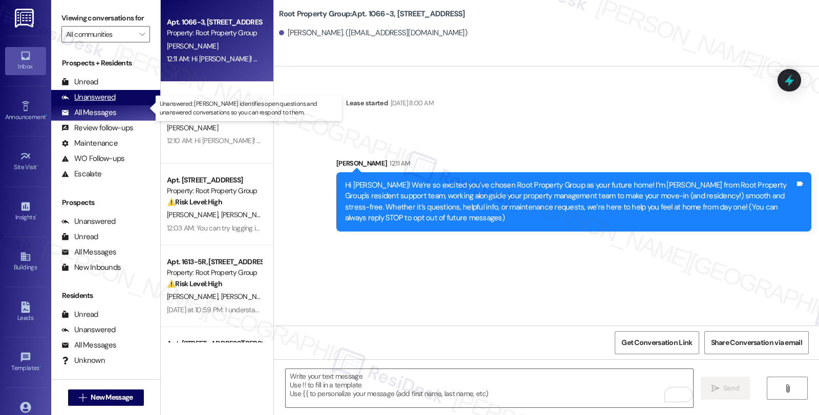
click at [126, 105] on div "Unanswered (0)" at bounding box center [105, 97] width 109 height 15
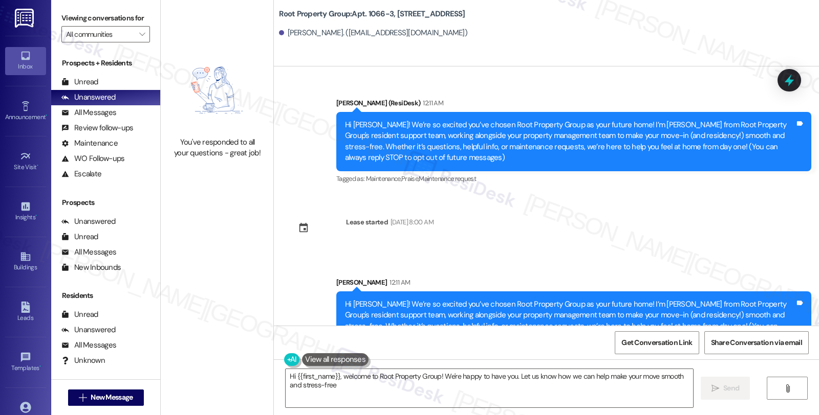
type textarea "Hi {{first_name}}, welcome to Root Property Group! We're happy to have you. Let…"
